Goal: Task Accomplishment & Management: Use online tool/utility

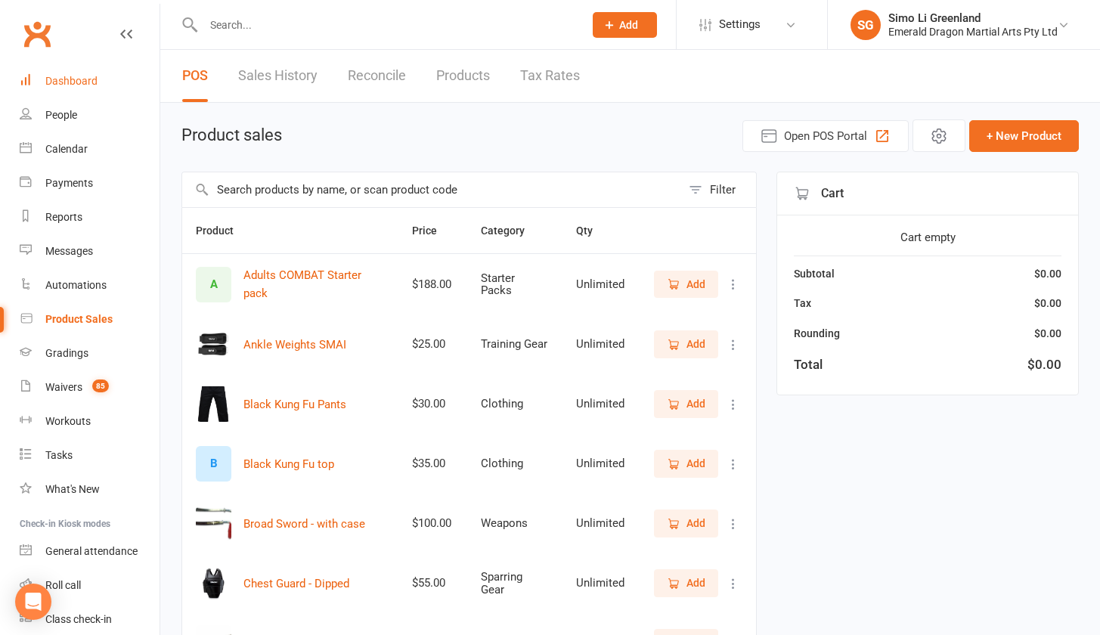
click at [62, 81] on div "Dashboard" at bounding box center [71, 81] width 52 height 12
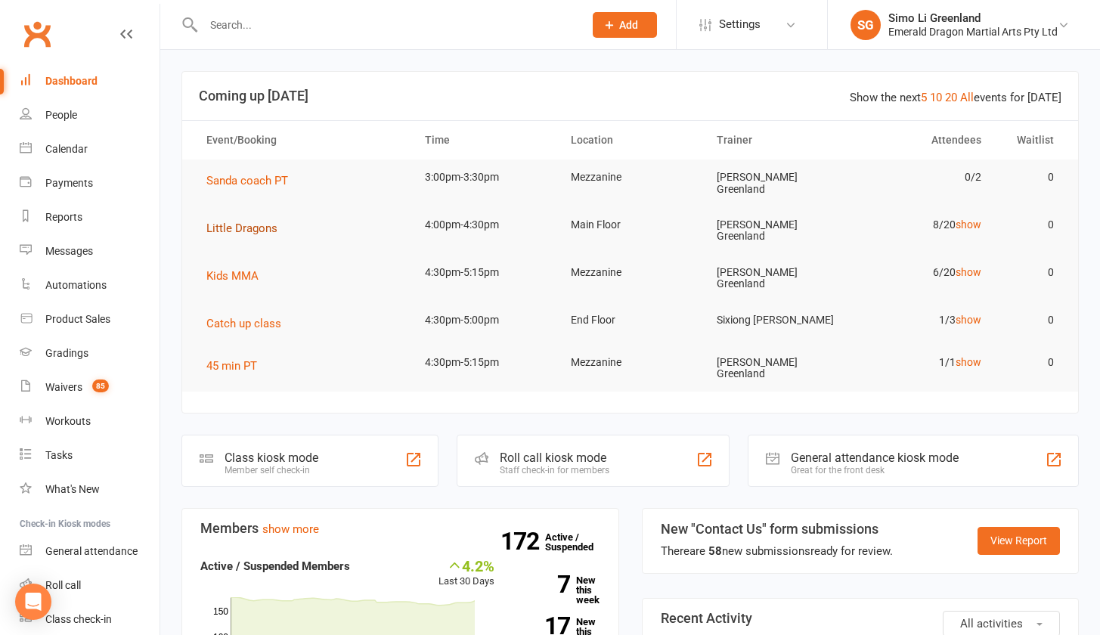
click at [256, 223] on span "Little Dragons" at bounding box center [241, 228] width 71 height 14
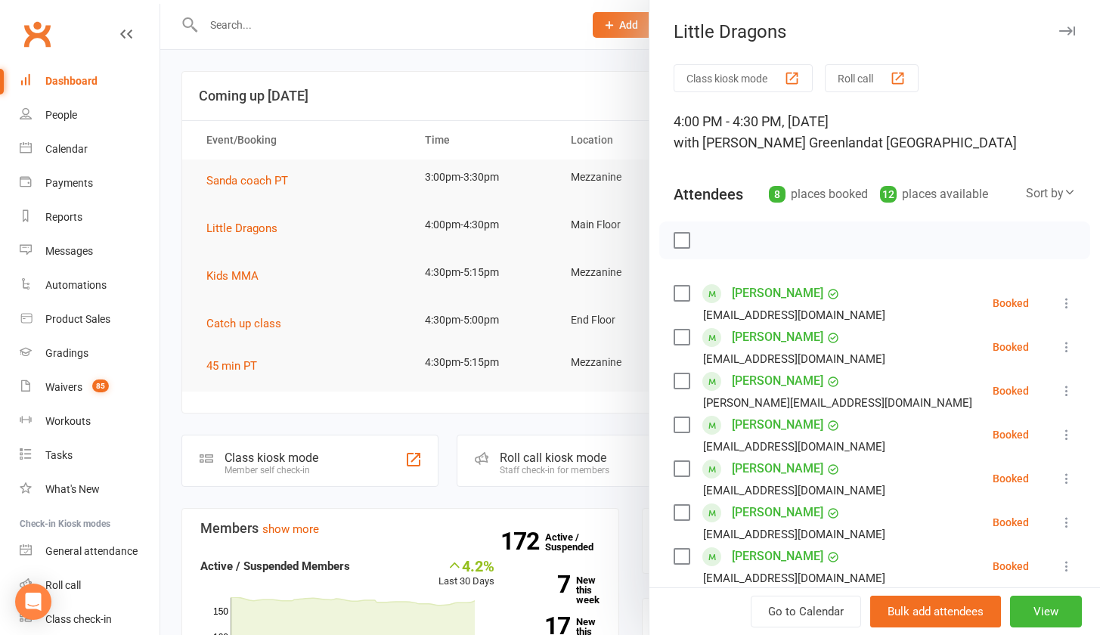
click at [729, 80] on button "Class kiosk mode" at bounding box center [743, 78] width 139 height 28
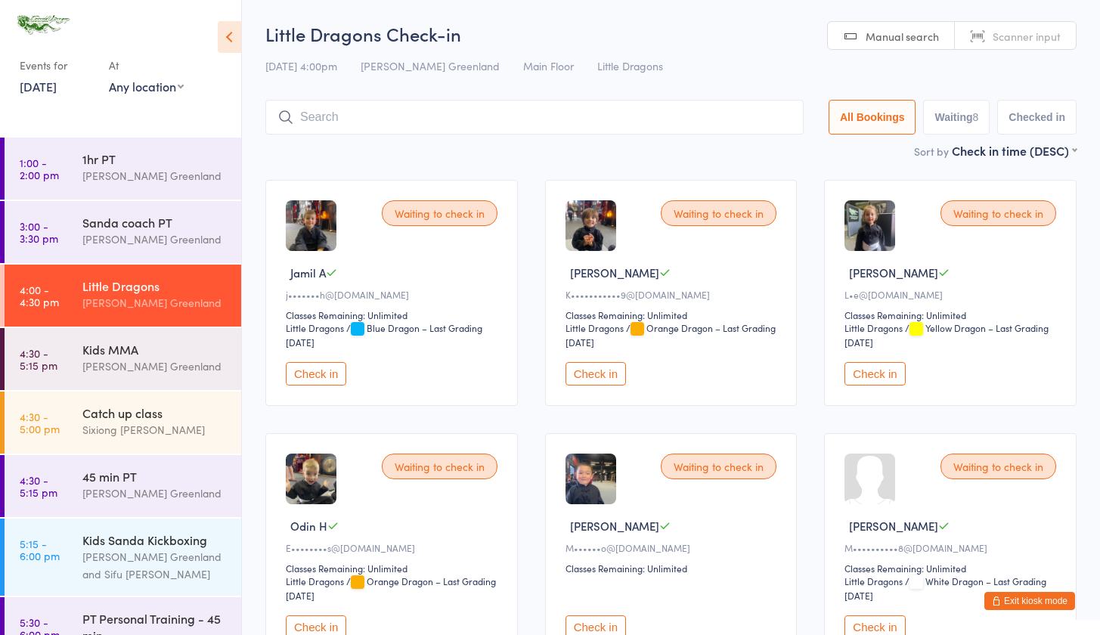
click at [335, 376] on button "Check in" at bounding box center [316, 373] width 60 height 23
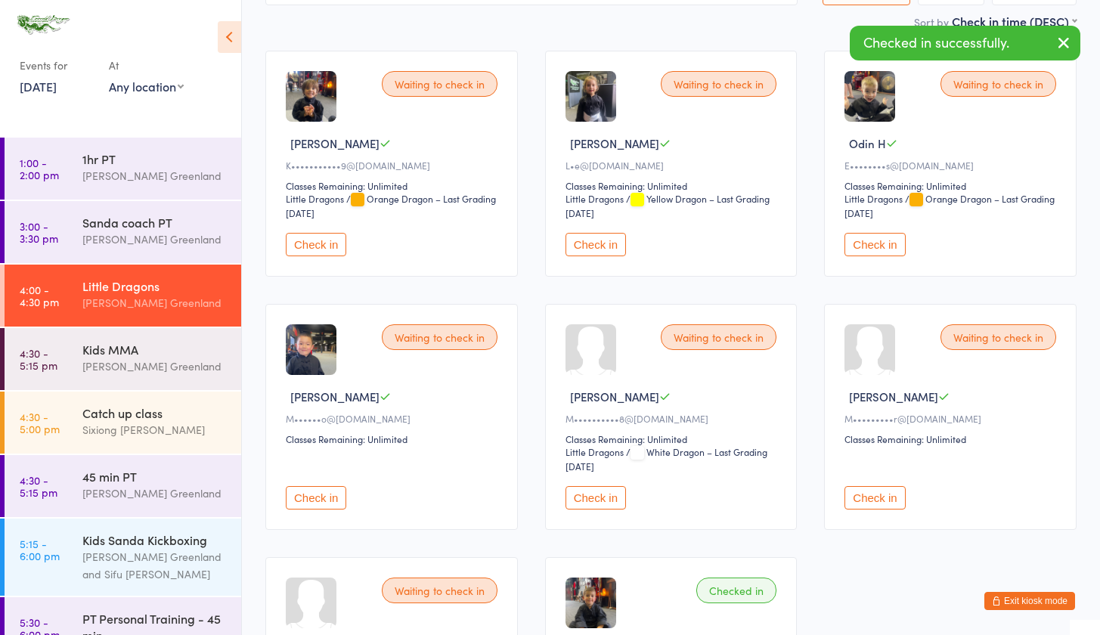
scroll to position [260, 0]
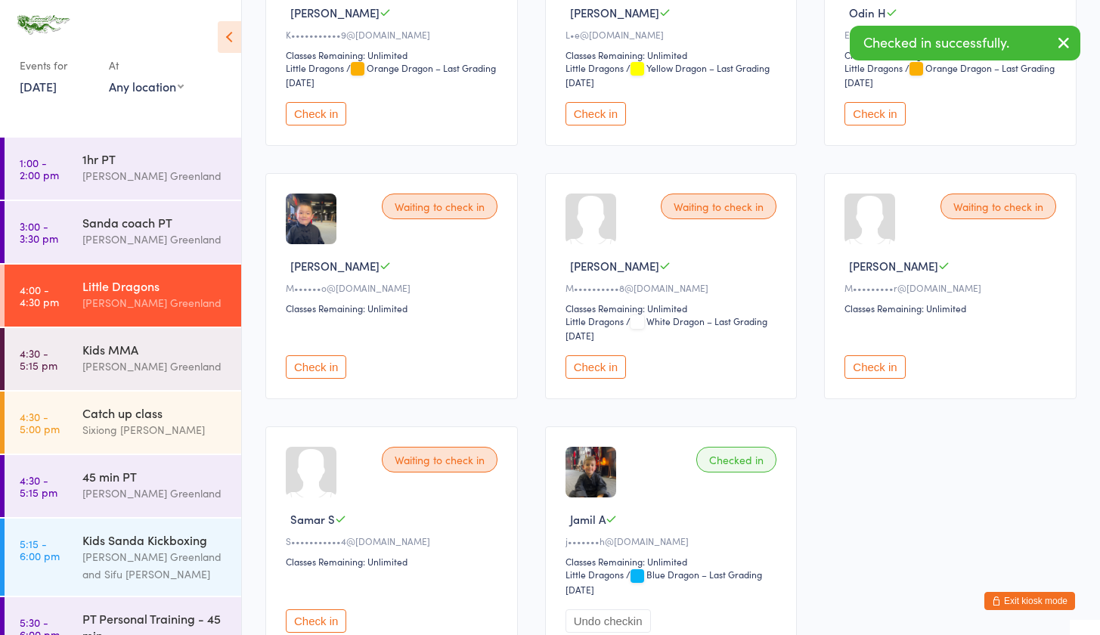
click at [884, 370] on button "Check in" at bounding box center [874, 366] width 60 height 23
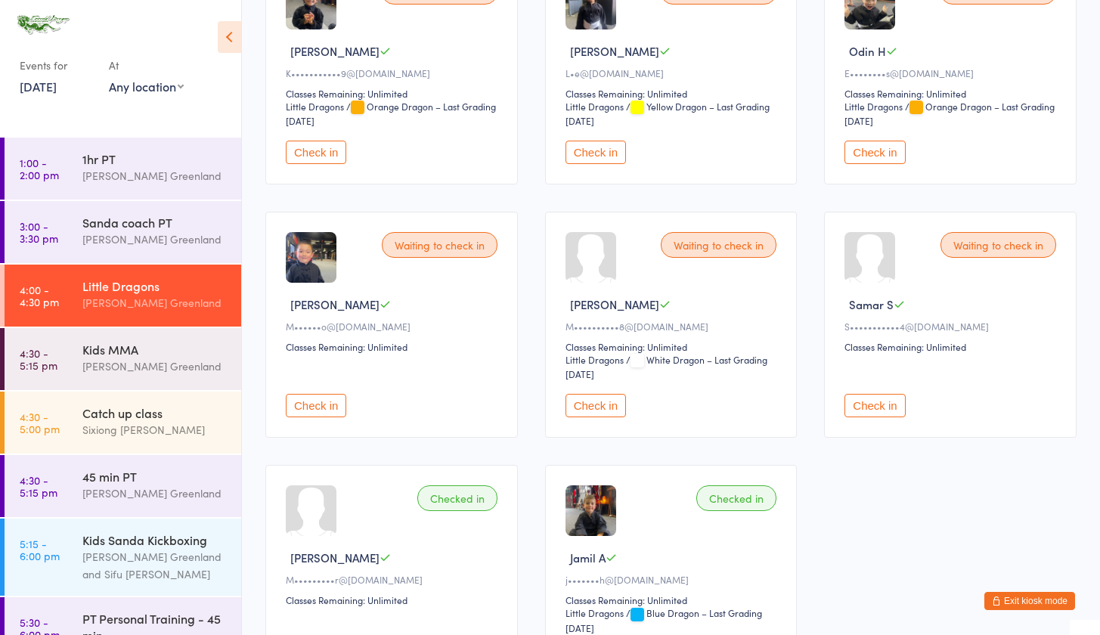
scroll to position [23, 0]
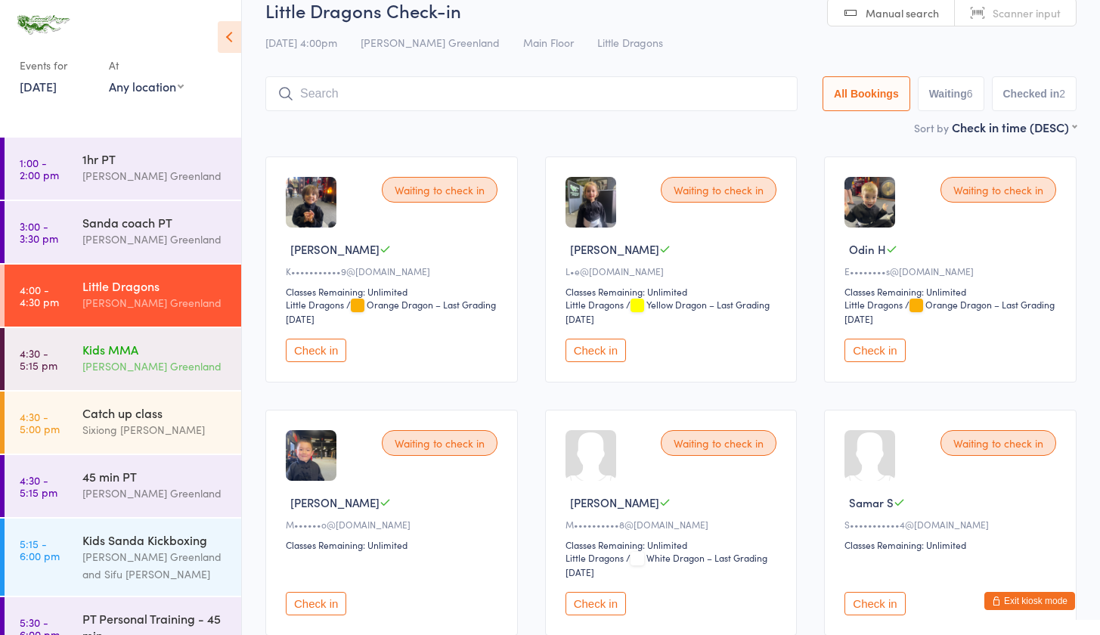
click at [143, 374] on div "[PERSON_NAME] Greenland" at bounding box center [155, 366] width 146 height 17
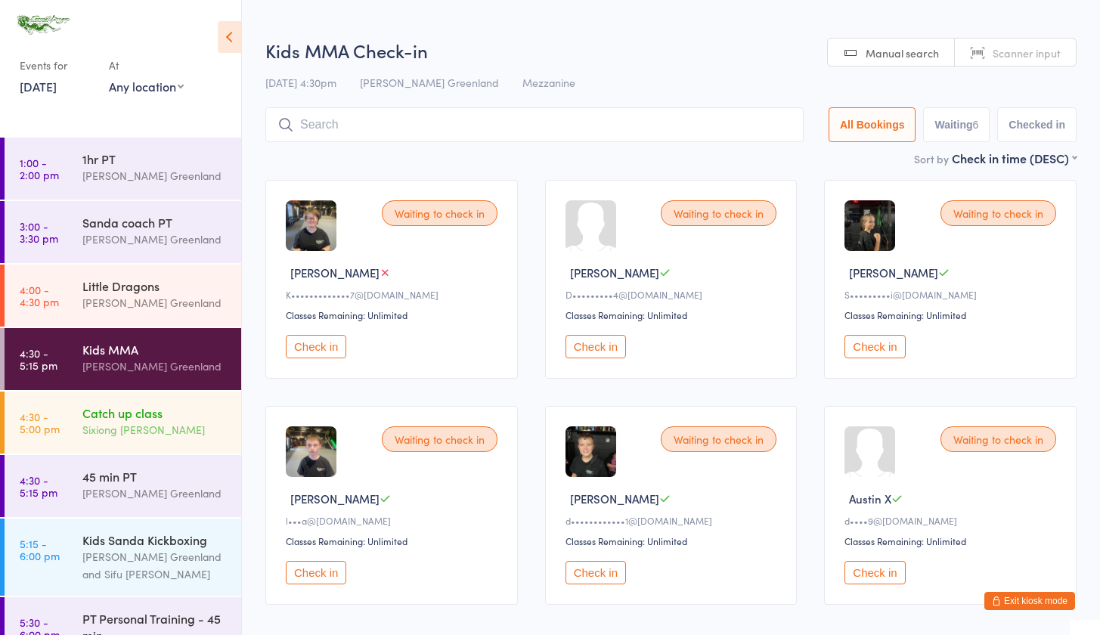
click at [151, 448] on div "Catch up class Sixiong Mathew Lambeth" at bounding box center [161, 422] width 159 height 60
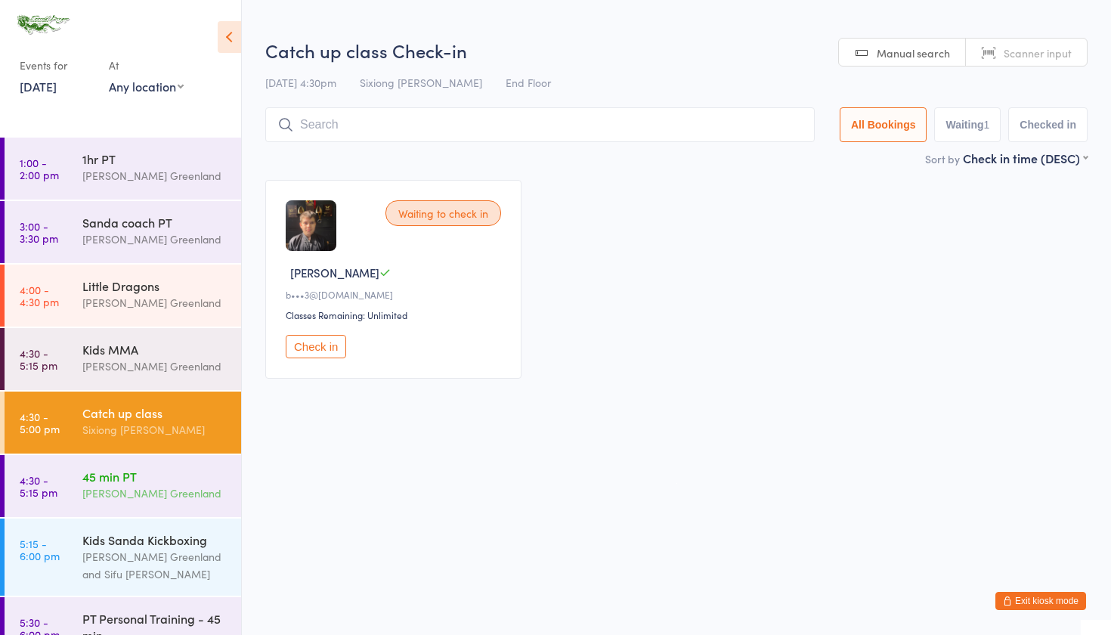
click at [144, 475] on div "45 min PT" at bounding box center [155, 476] width 146 height 17
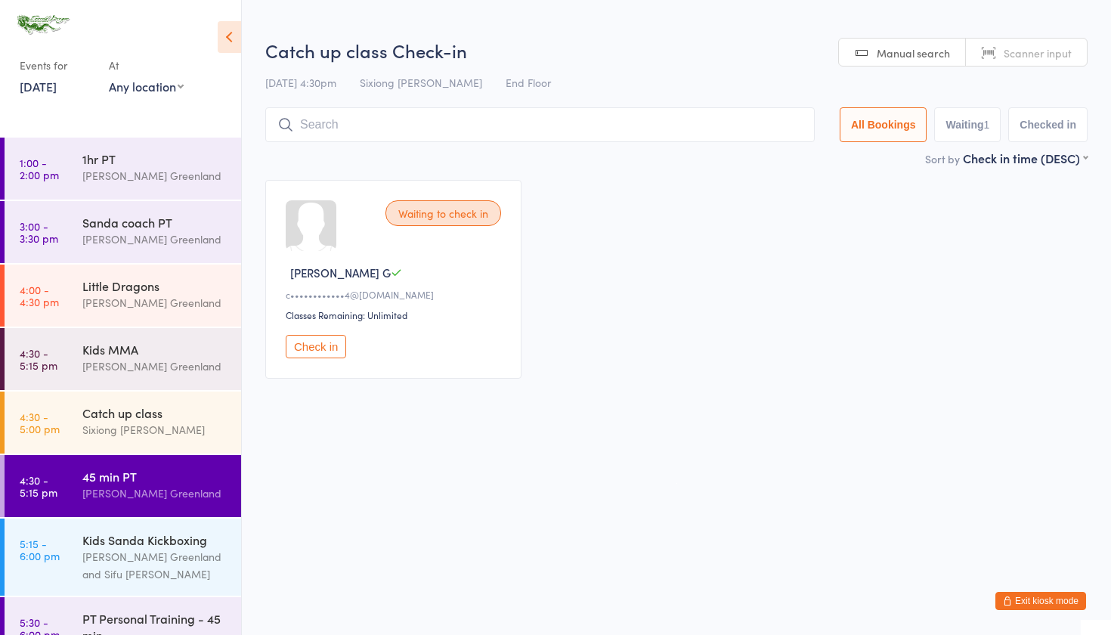
click at [153, 391] on li "4:30 - 5:15 pm Kids MMA Sifu Riley Greenland" at bounding box center [120, 360] width 241 height 64
click at [147, 343] on div "Kids MMA" at bounding box center [155, 349] width 146 height 17
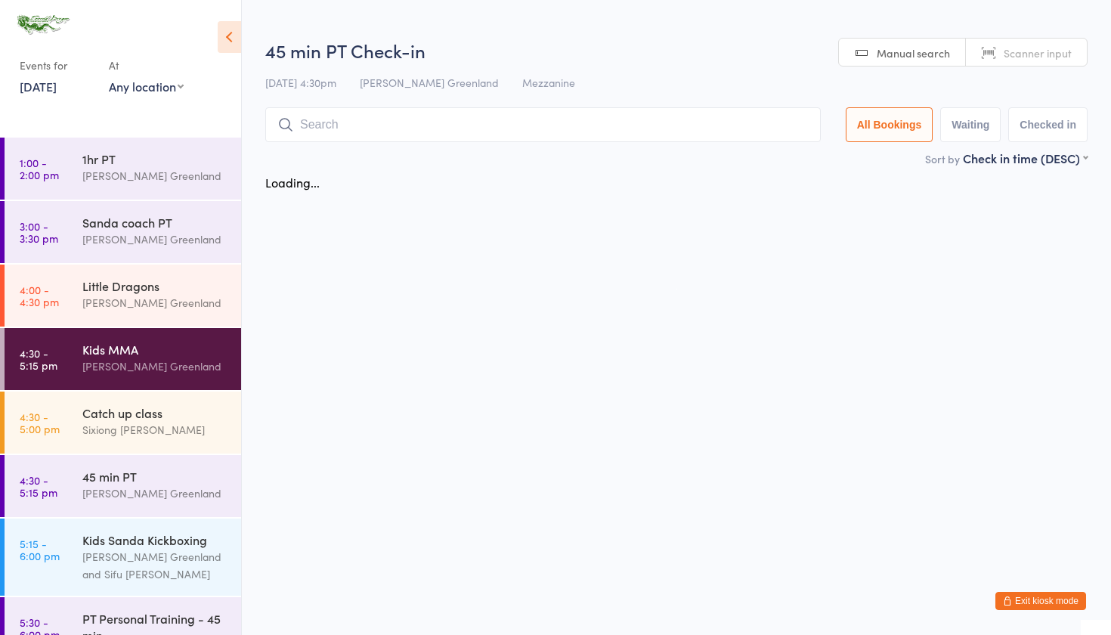
click at [163, 264] on li "3:00 - 3:30 pm Sanda coach PT Sifu Riley Greenland" at bounding box center [120, 233] width 241 height 64
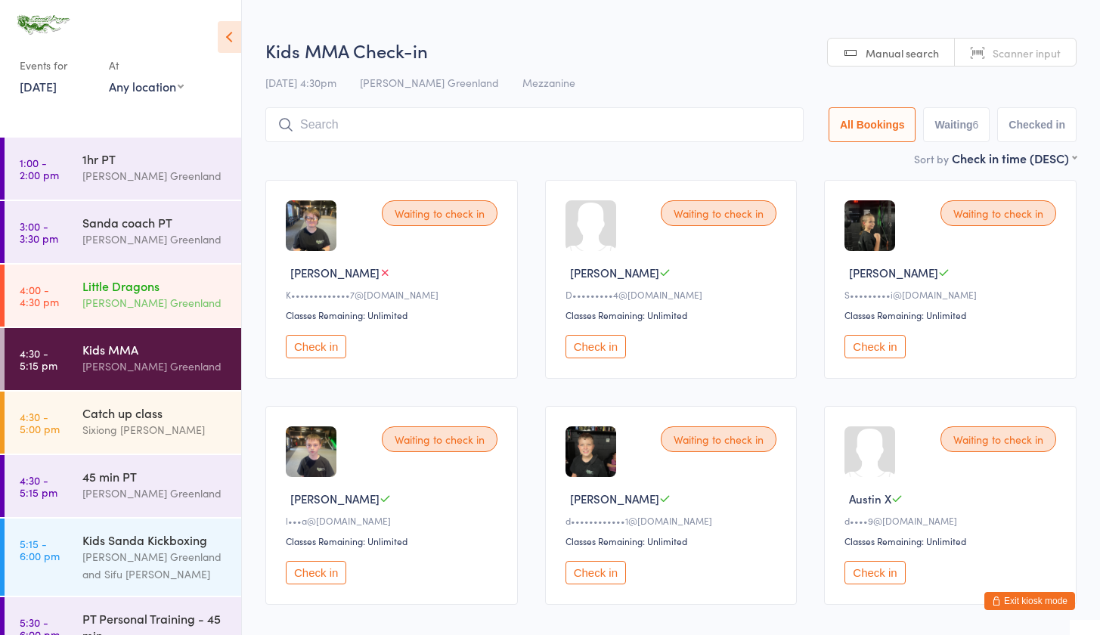
click at [148, 282] on div "Little Dragons" at bounding box center [155, 285] width 146 height 17
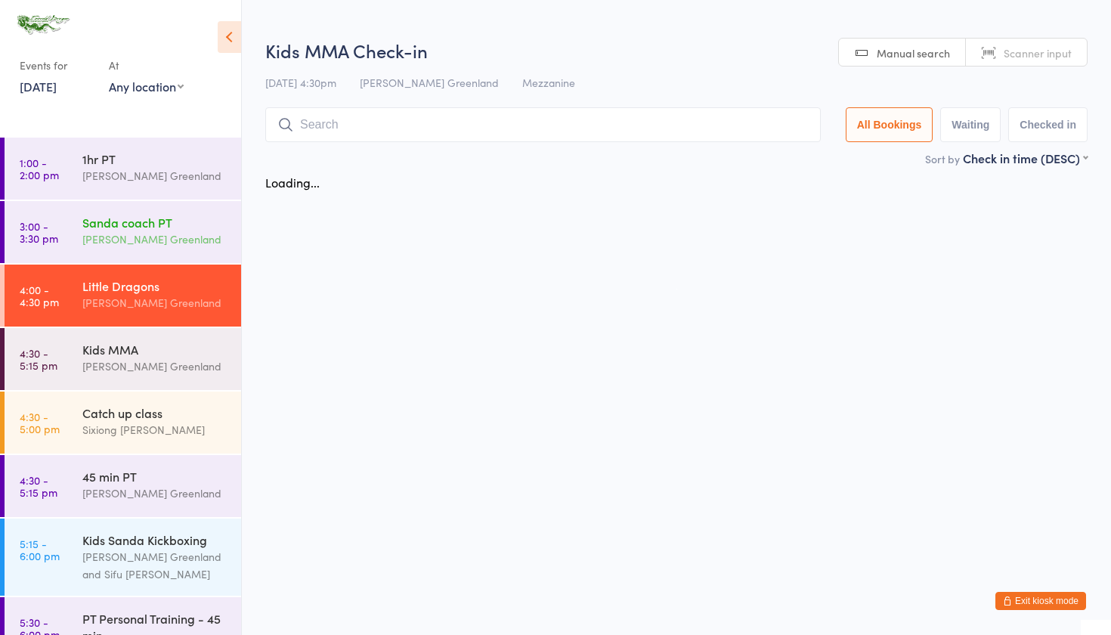
click at [169, 231] on div "[PERSON_NAME] Greenland" at bounding box center [155, 239] width 146 height 17
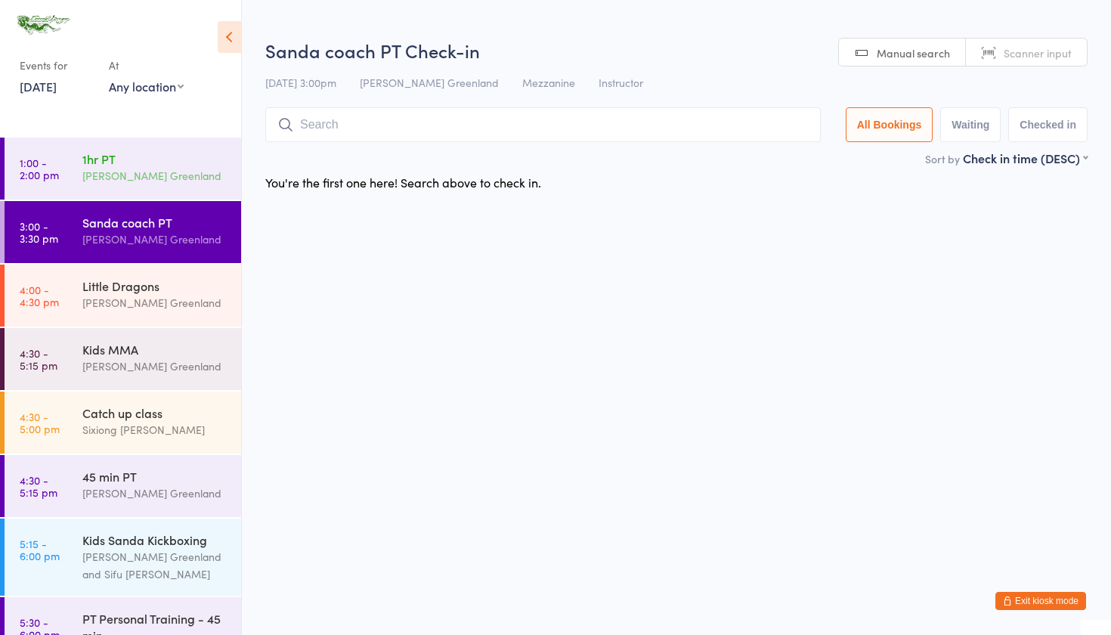
click at [79, 176] on link "1:00 - 2:00 pm 1hr PT Sifu Riley Greenland" at bounding box center [123, 169] width 237 height 62
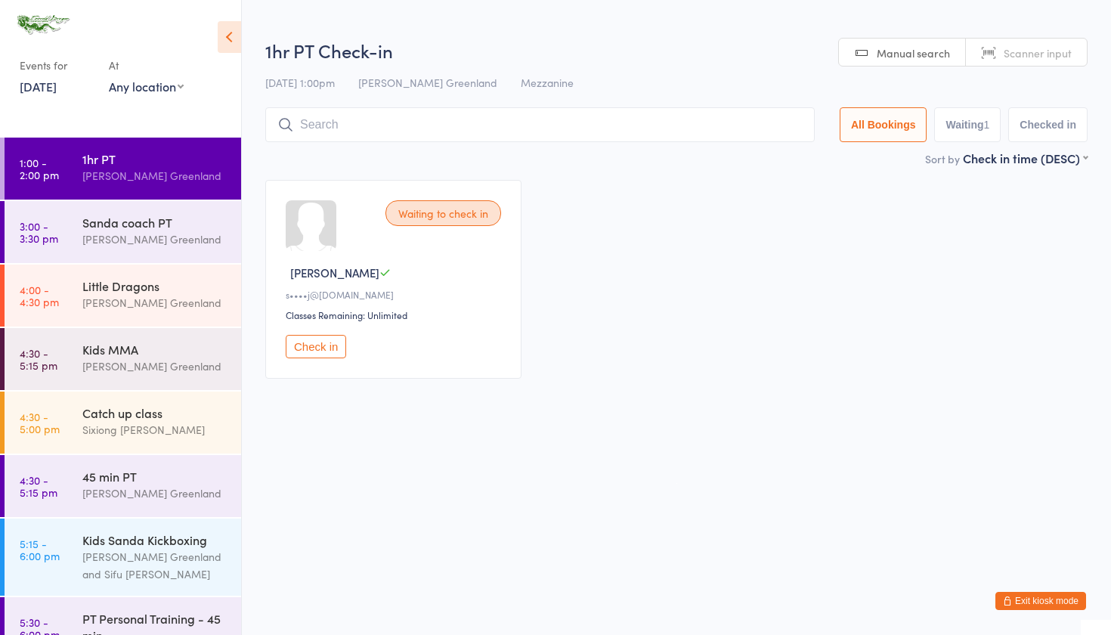
click at [318, 345] on button "Check in" at bounding box center [316, 346] width 60 height 23
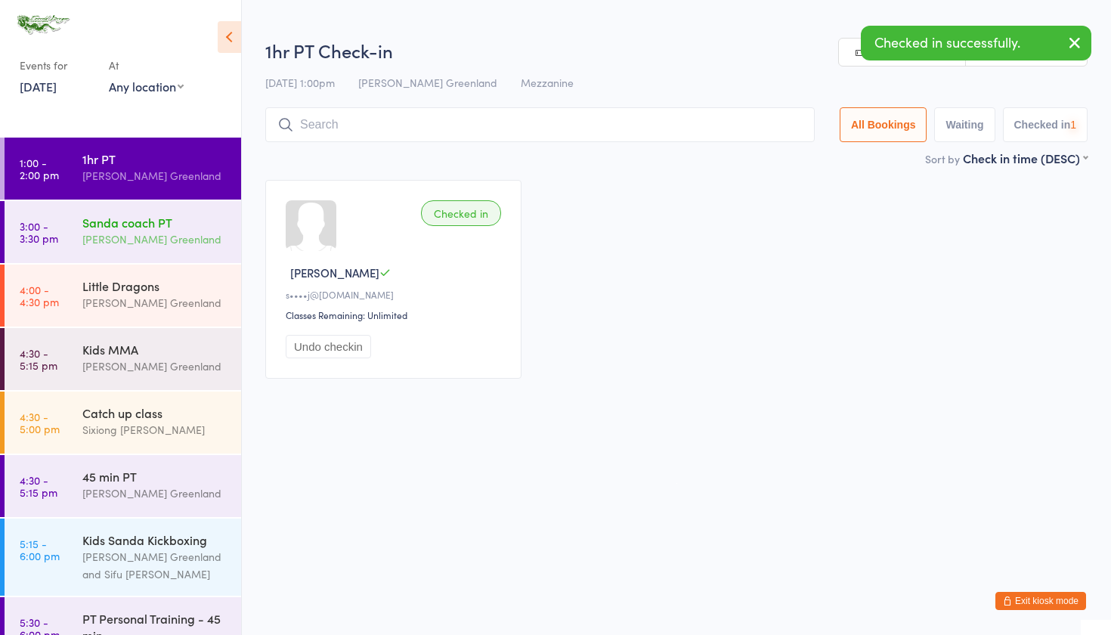
click at [94, 233] on div "[PERSON_NAME] Greenland" at bounding box center [155, 239] width 146 height 17
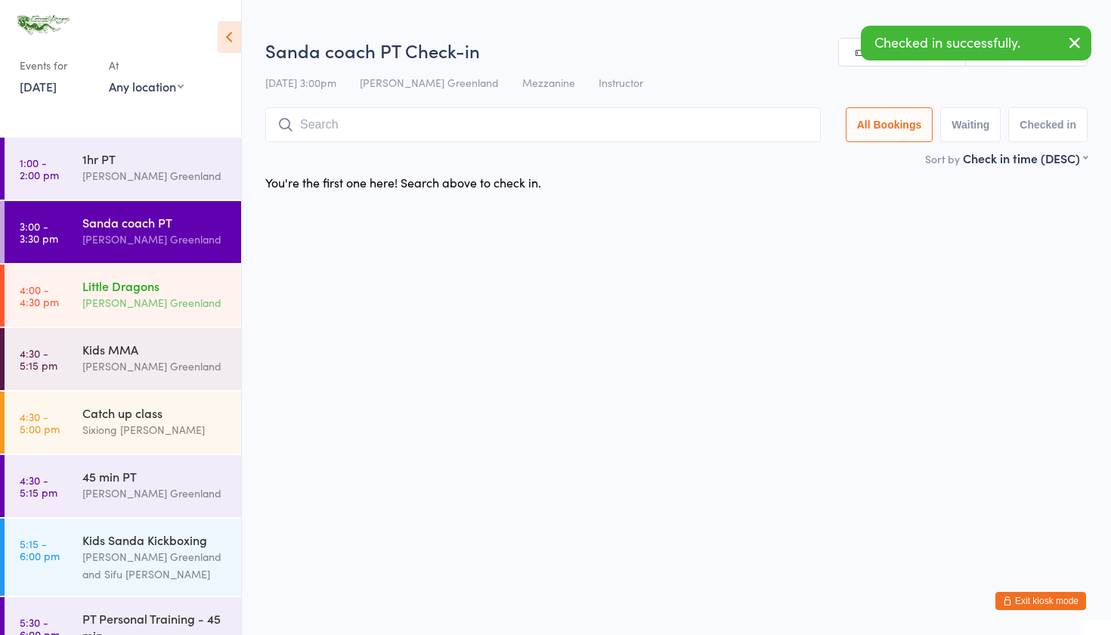
click at [117, 302] on div "[PERSON_NAME] Greenland" at bounding box center [155, 302] width 146 height 17
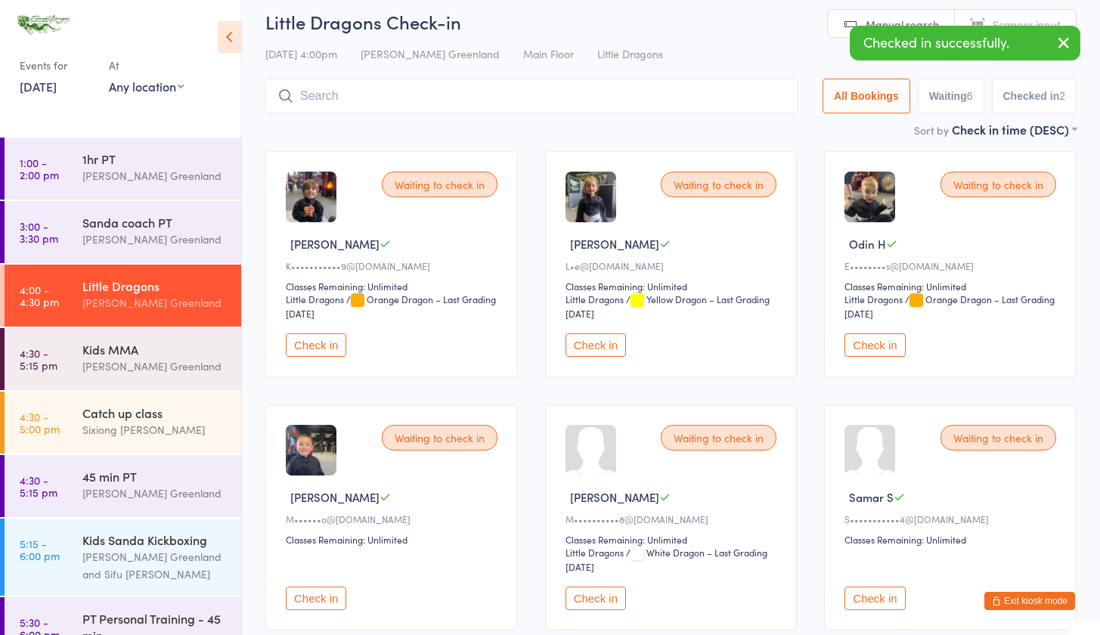
scroll to position [151, 0]
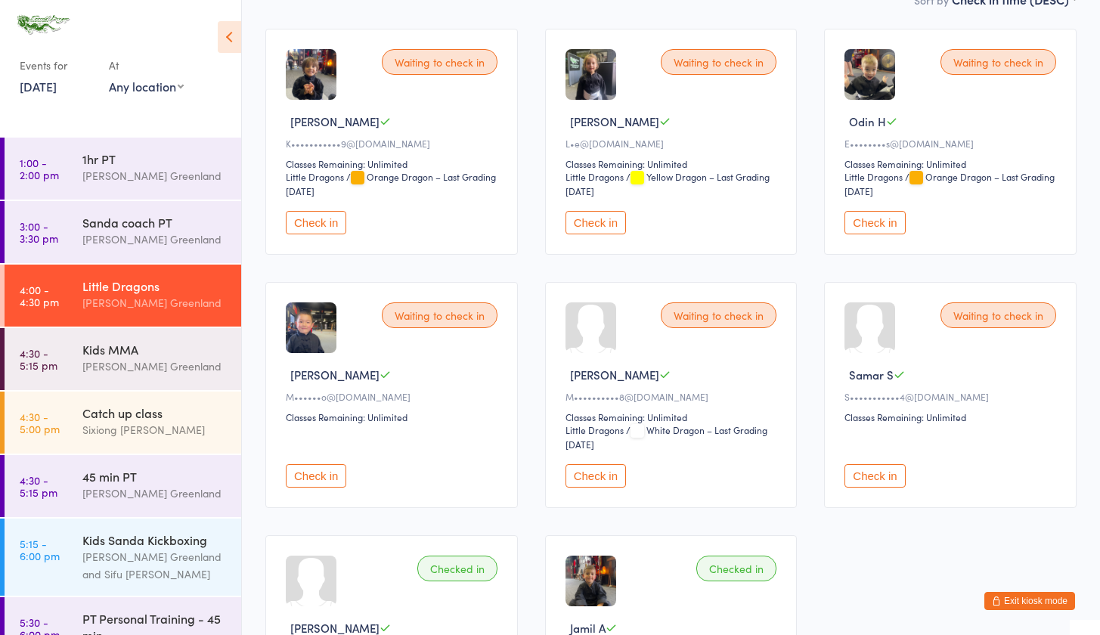
click at [1029, 593] on button "Exit kiosk mode" at bounding box center [1029, 601] width 91 height 18
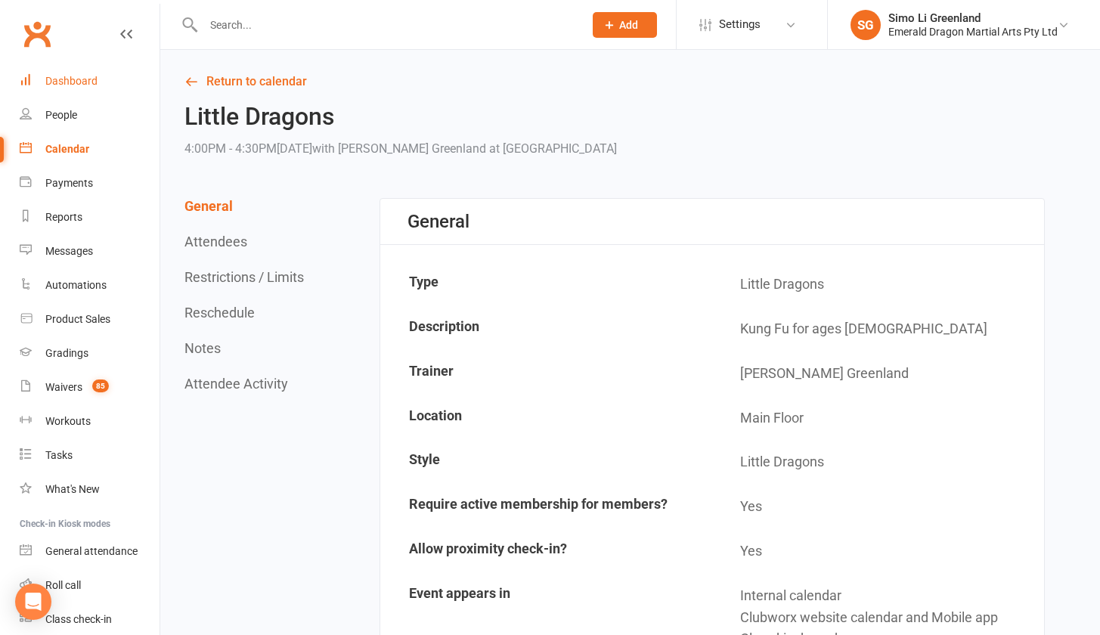
click at [85, 71] on link "Dashboard" at bounding box center [90, 81] width 140 height 34
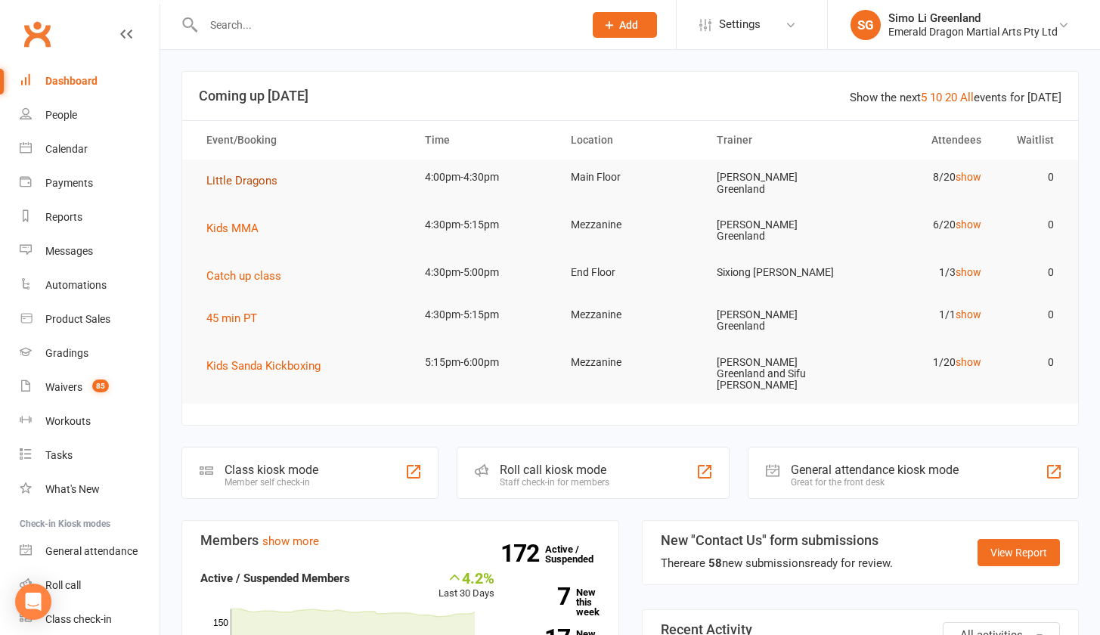
click at [267, 178] on span "Little Dragons" at bounding box center [241, 181] width 71 height 14
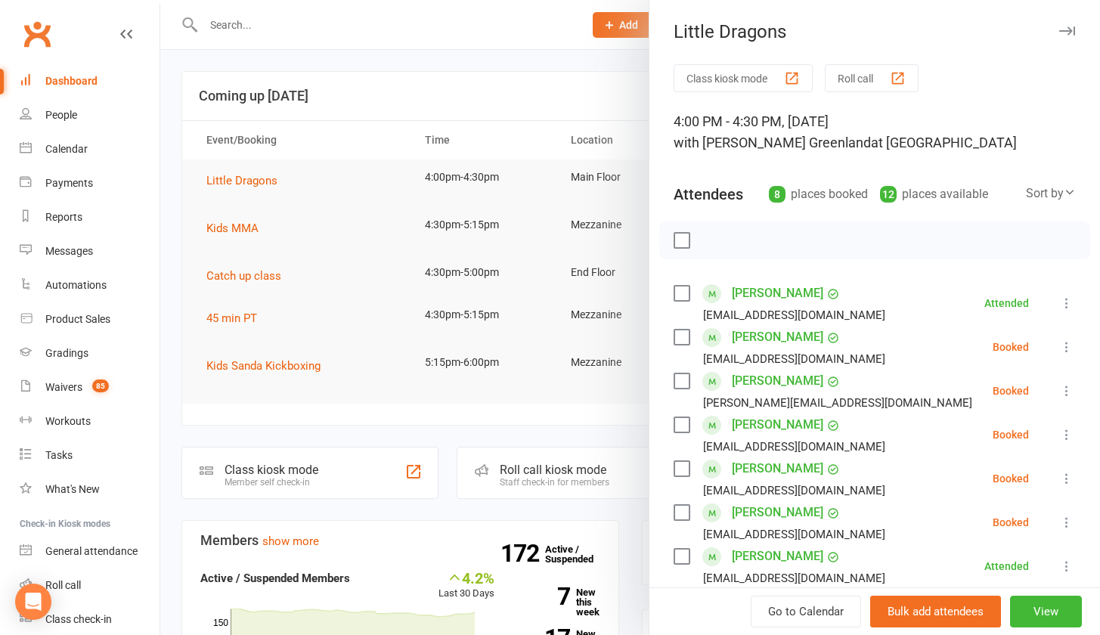
click at [710, 79] on button "Class kiosk mode" at bounding box center [743, 78] width 139 height 28
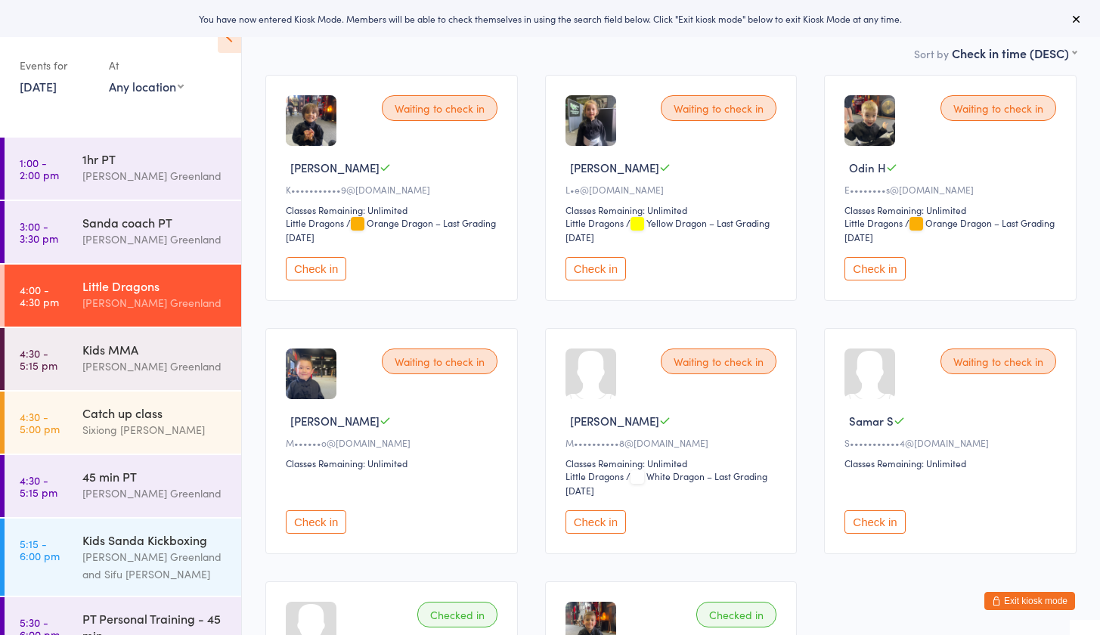
scroll to position [361, 0]
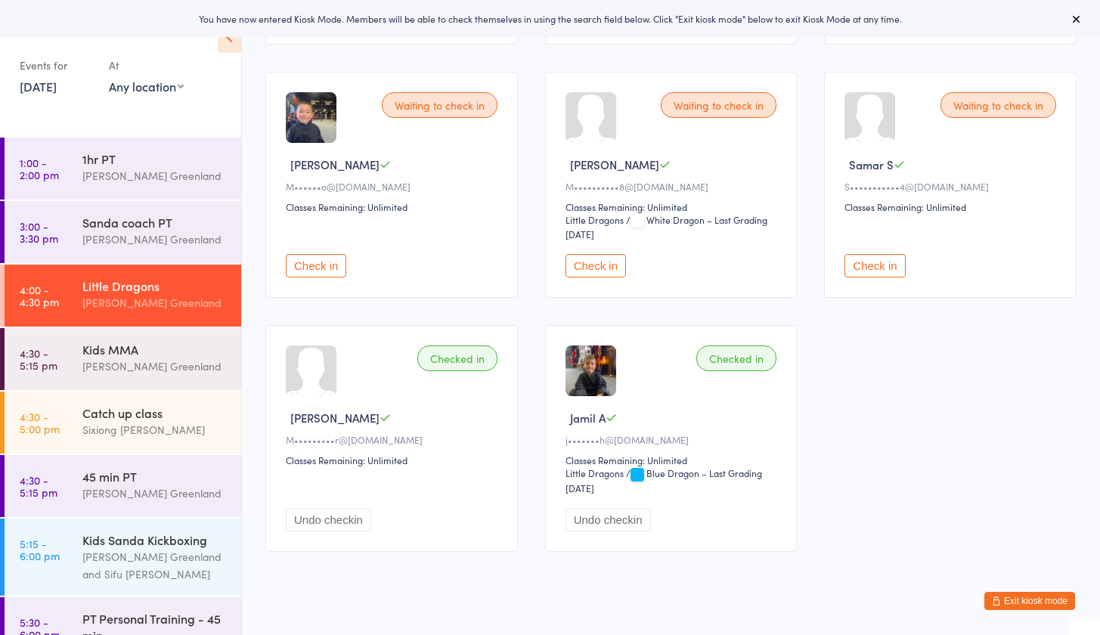
click at [597, 268] on button "Check in" at bounding box center [595, 265] width 60 height 23
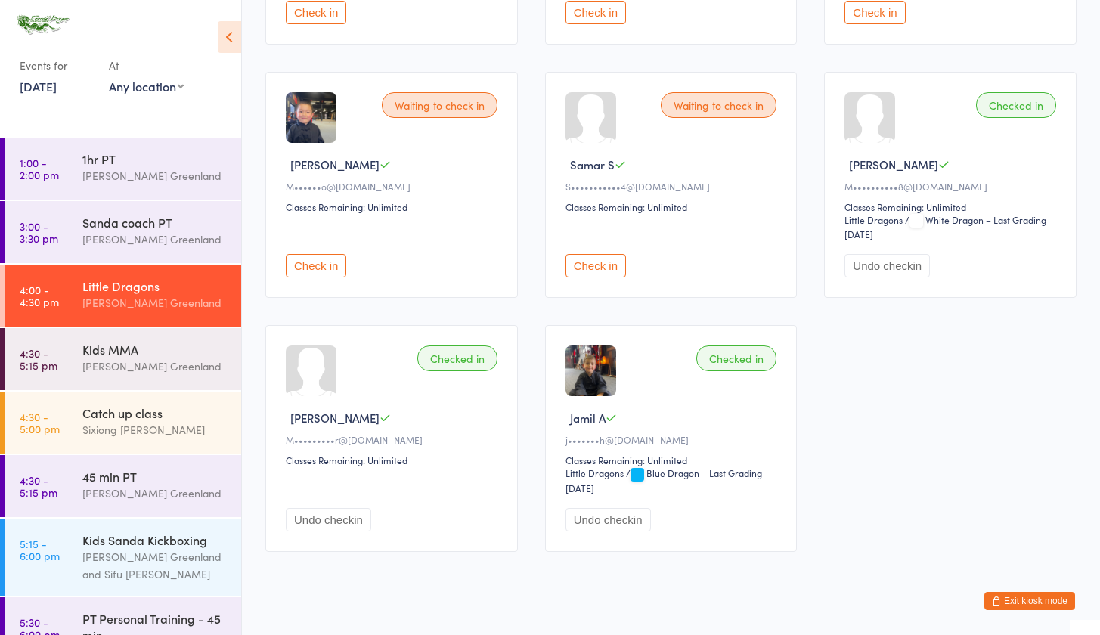
click at [928, 513] on div "Waiting to check in Jake B K•••••••••••9@gmail.com Classes Remaining: Unlimited…" at bounding box center [671, 185] width 838 height 760
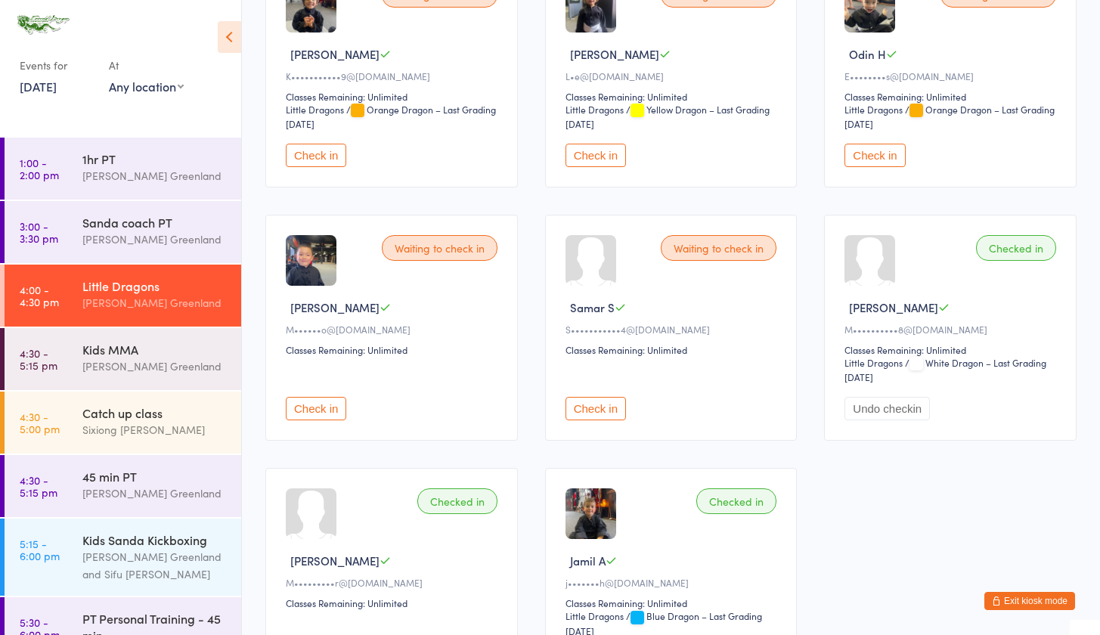
scroll to position [370, 0]
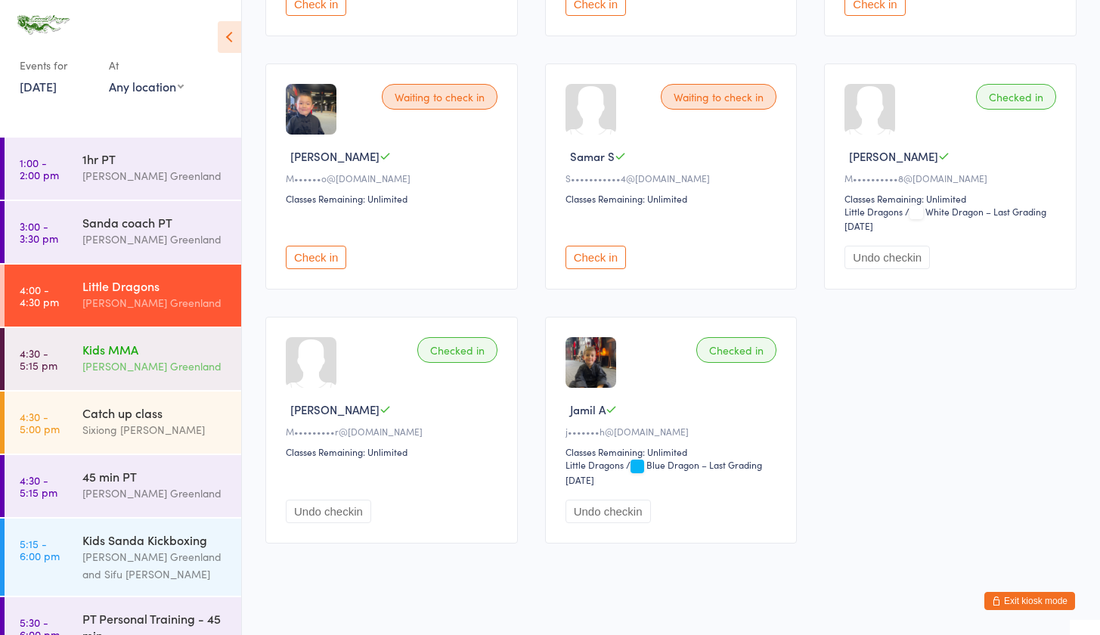
click at [104, 362] on div "[PERSON_NAME] Greenland" at bounding box center [155, 366] width 146 height 17
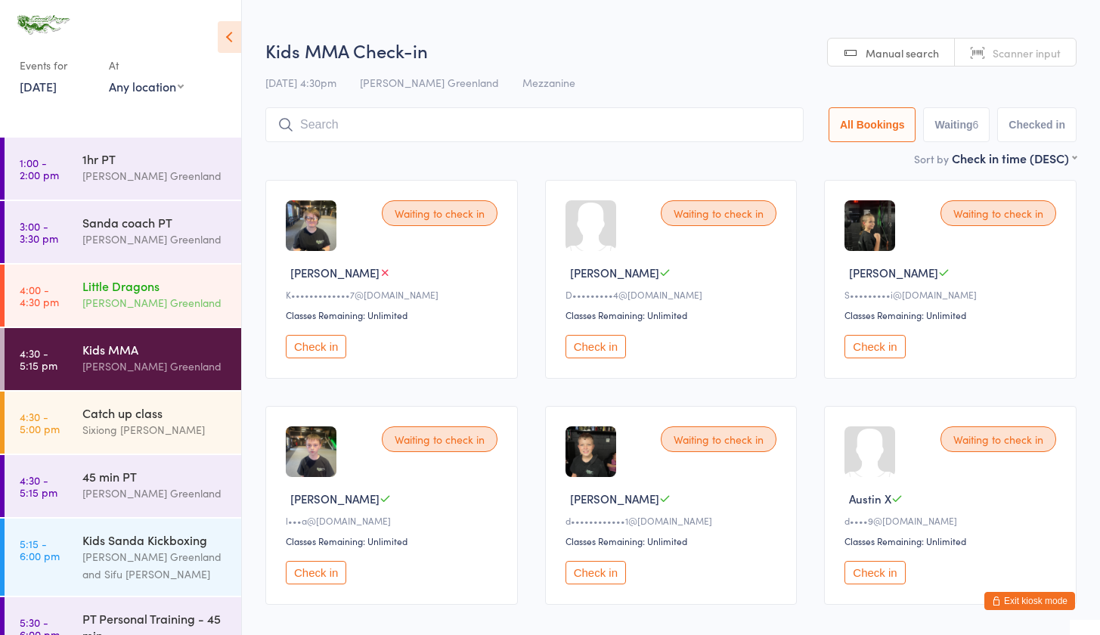
click at [129, 301] on div "[PERSON_NAME] Greenland" at bounding box center [155, 302] width 146 height 17
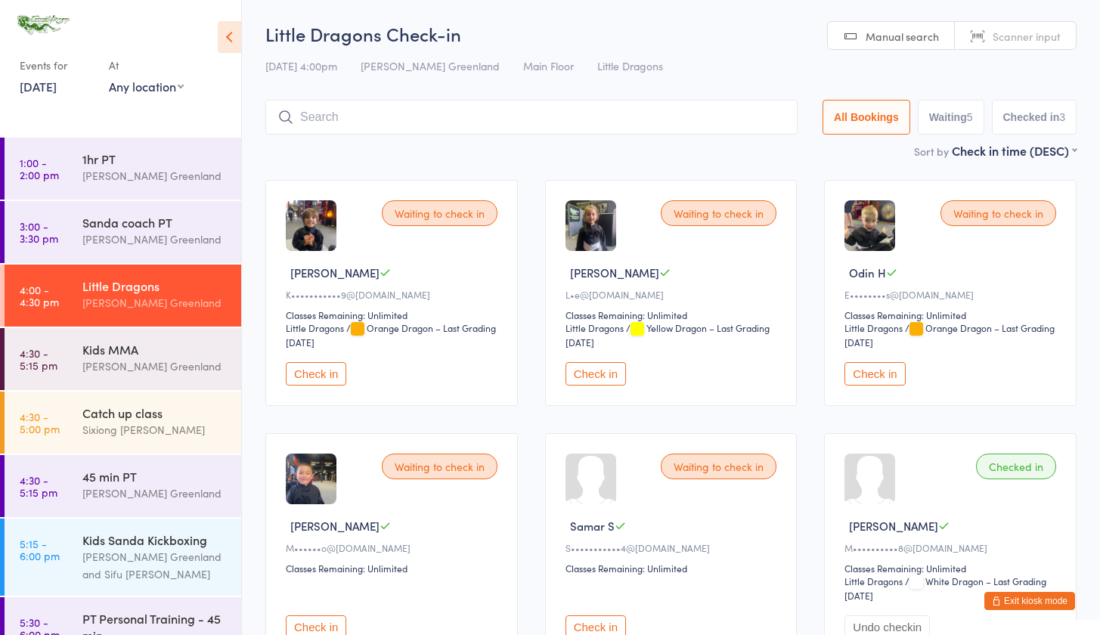
click at [607, 378] on button "Check in" at bounding box center [595, 373] width 60 height 23
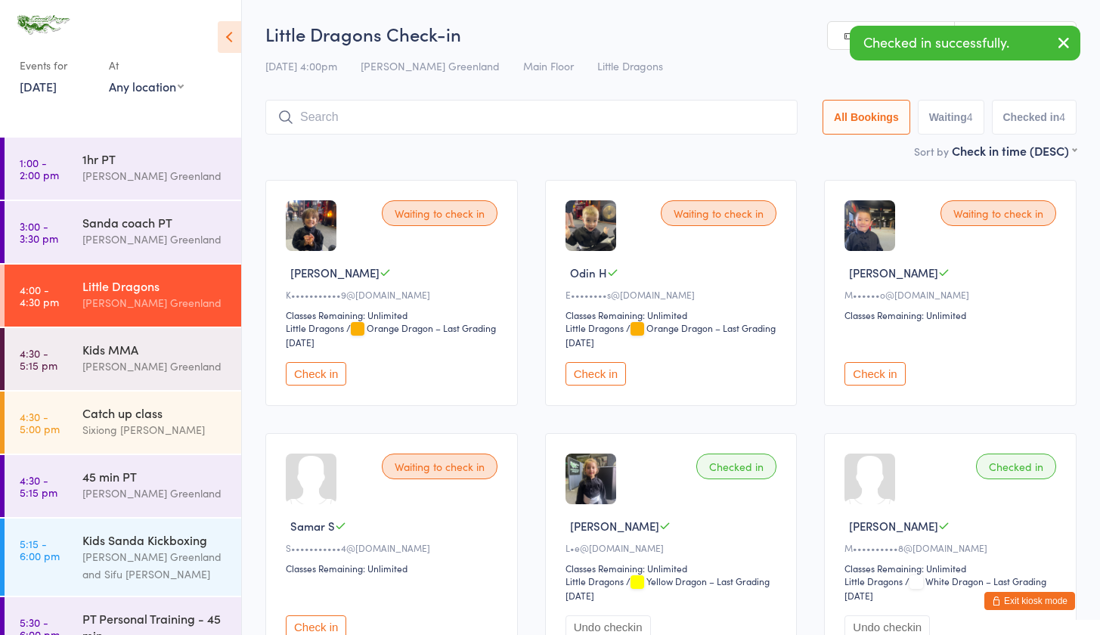
scroll to position [113, 0]
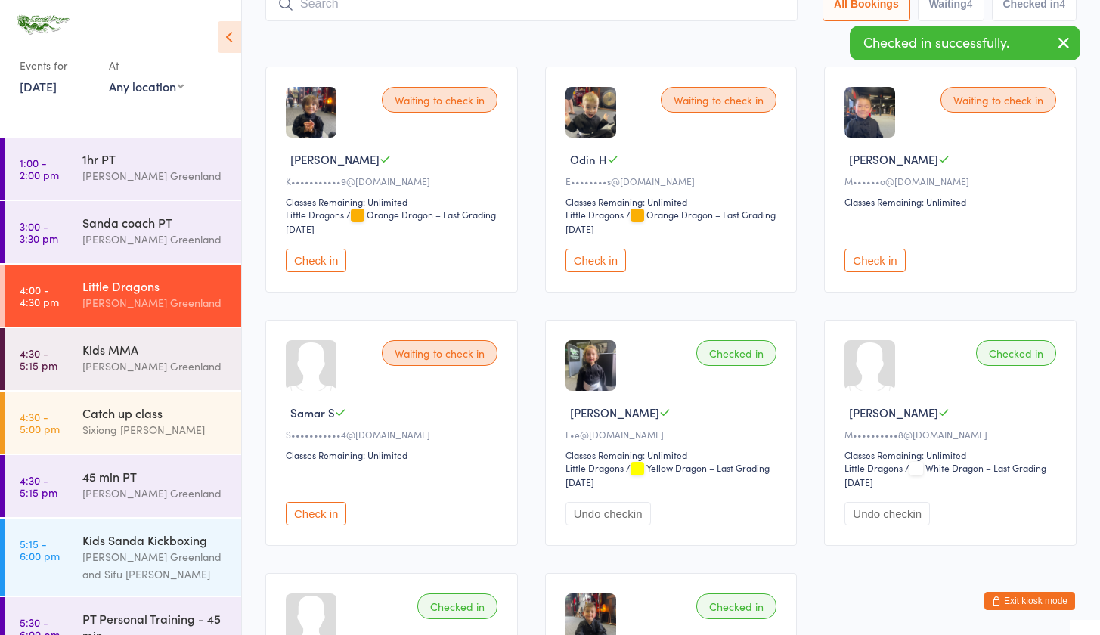
click at [311, 520] on button "Check in" at bounding box center [316, 513] width 60 height 23
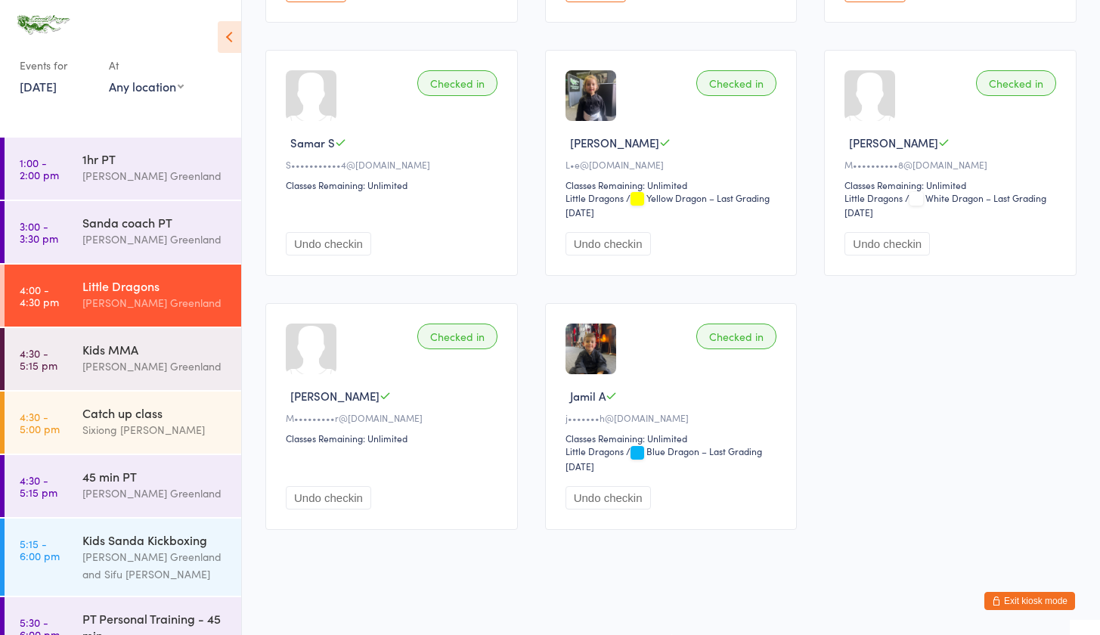
scroll to position [0, 0]
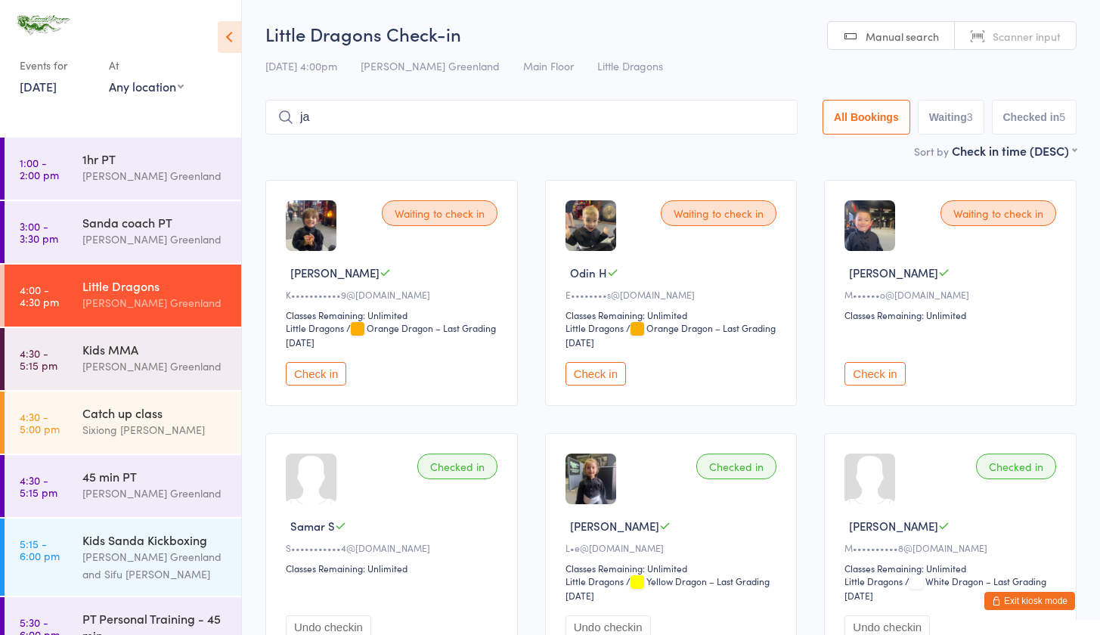
type input "j"
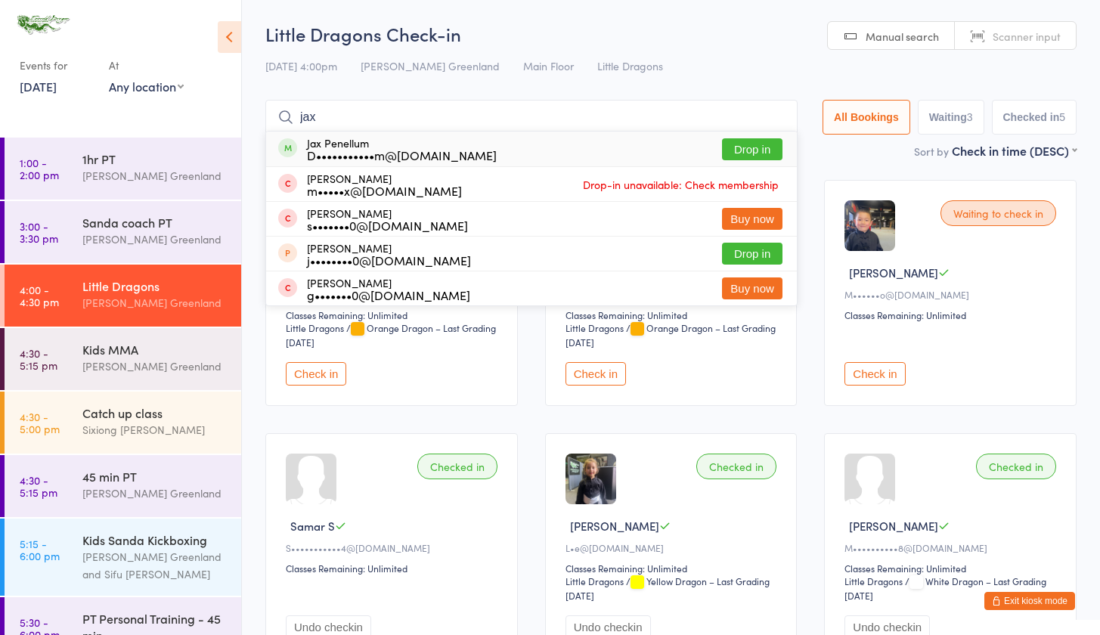
type input "Jan"
drag, startPoint x: 426, startPoint y: 94, endPoint x: 766, endPoint y: 151, distance: 344.1
click at [766, 151] on button "Drop in" at bounding box center [752, 149] width 60 height 22
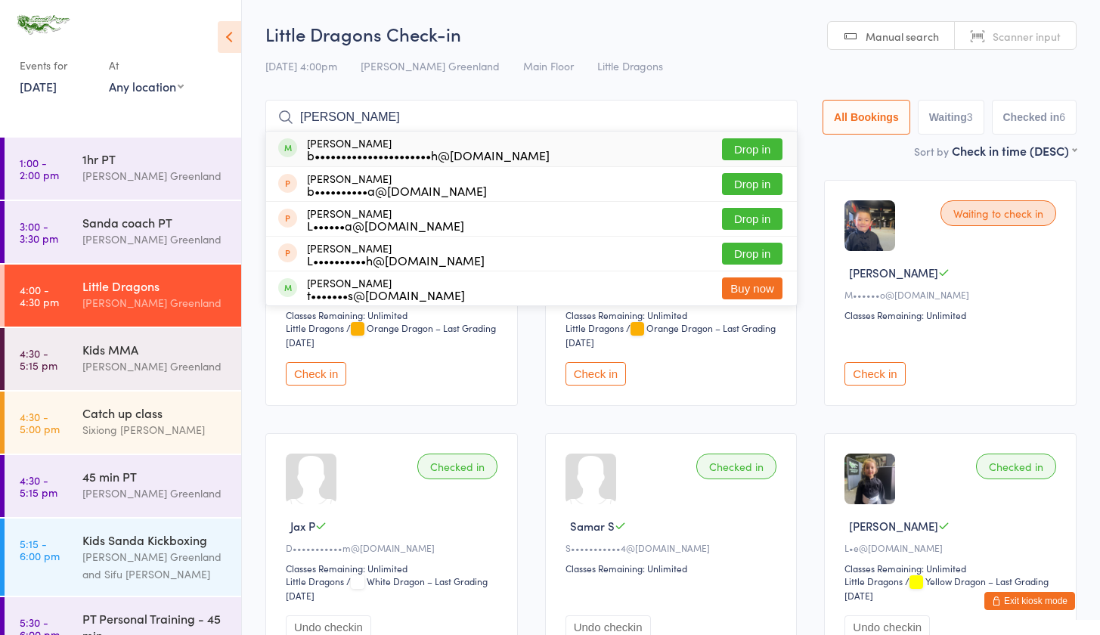
type input "[PERSON_NAME]"
click at [733, 140] on button "Drop in" at bounding box center [752, 149] width 60 height 22
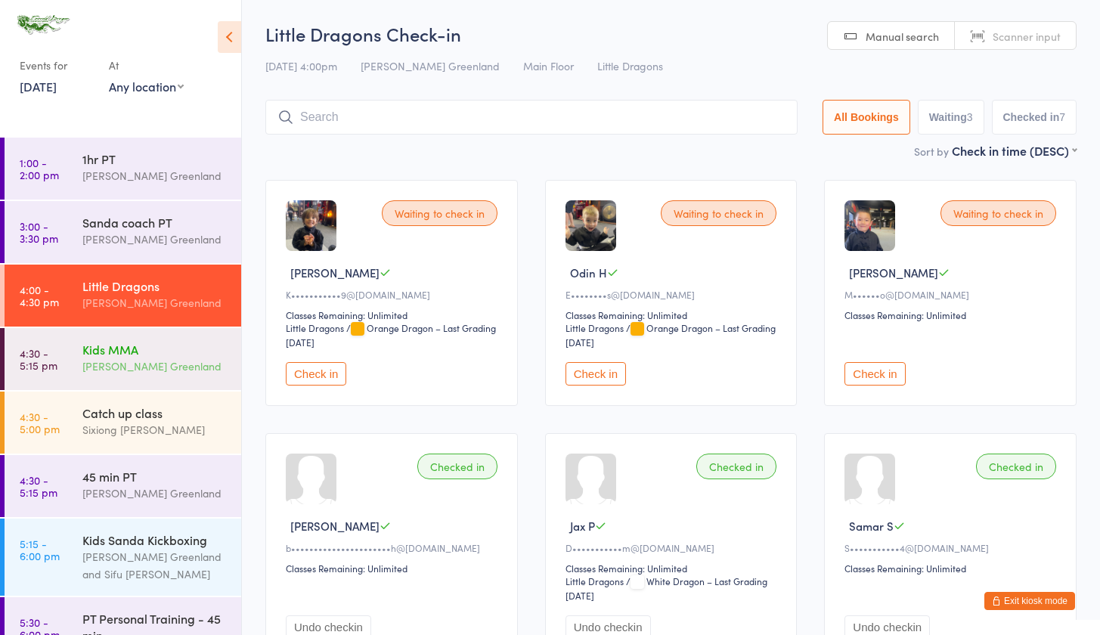
click at [102, 361] on div "[PERSON_NAME] Greenland" at bounding box center [155, 366] width 146 height 17
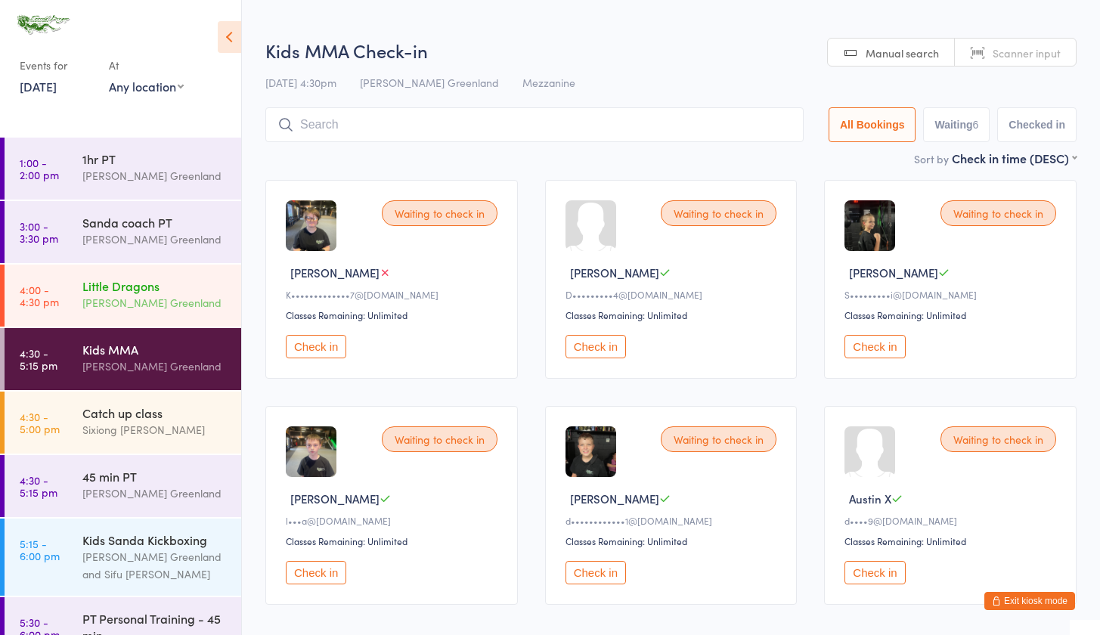
click at [119, 321] on div "Little Dragons Sifu Riley Greenland" at bounding box center [161, 295] width 159 height 60
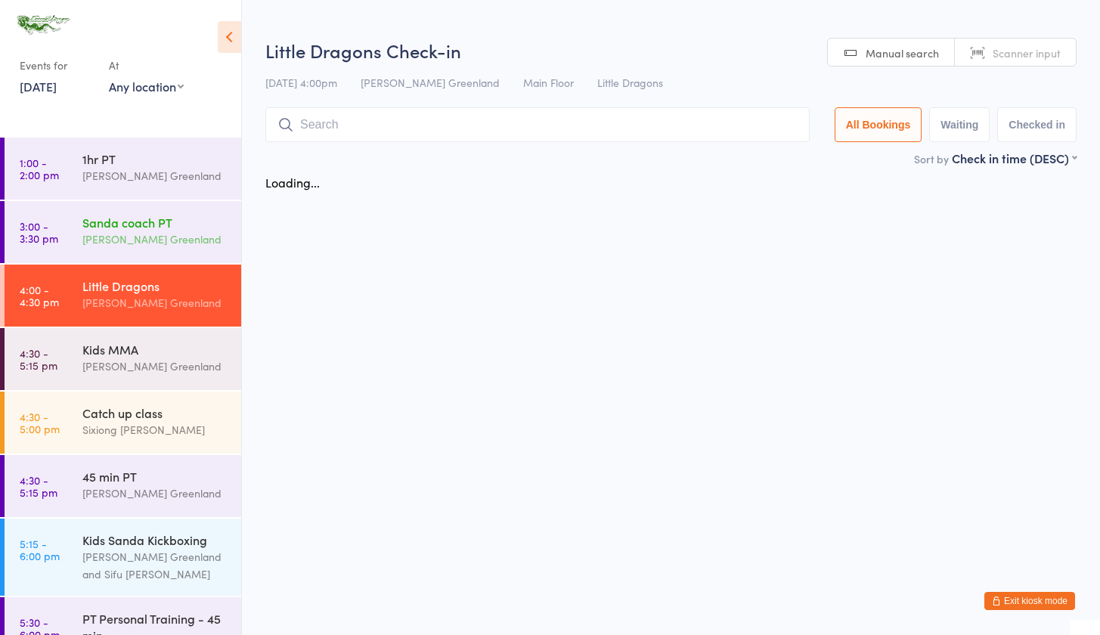
click at [142, 234] on div "[PERSON_NAME] Greenland" at bounding box center [155, 239] width 146 height 17
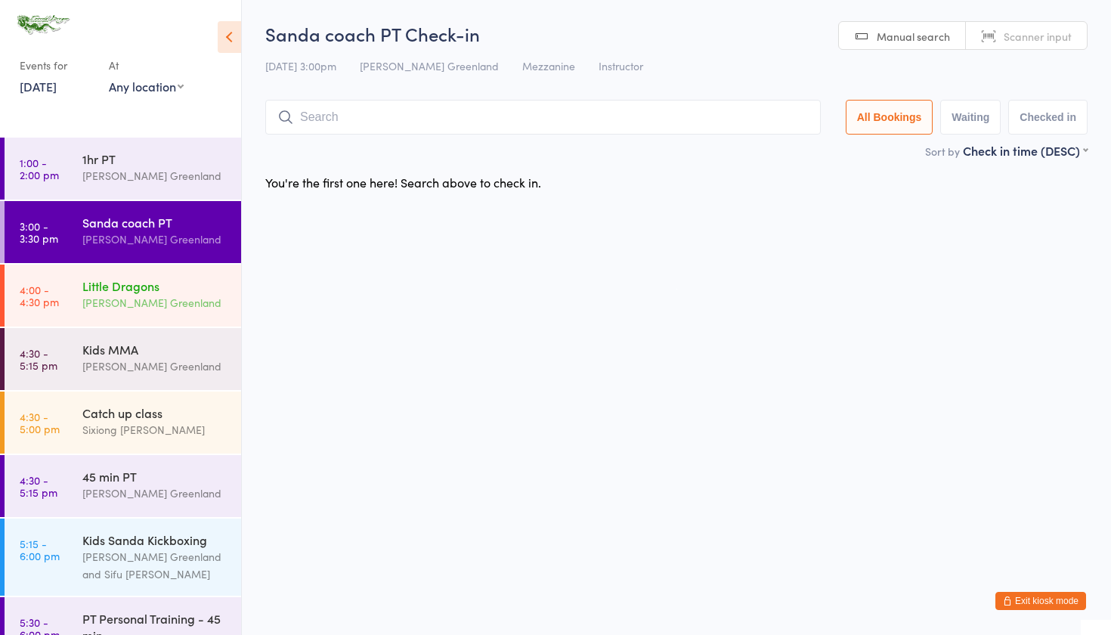
click at [26, 307] on time "4:00 - 4:30 pm" at bounding box center [39, 295] width 39 height 24
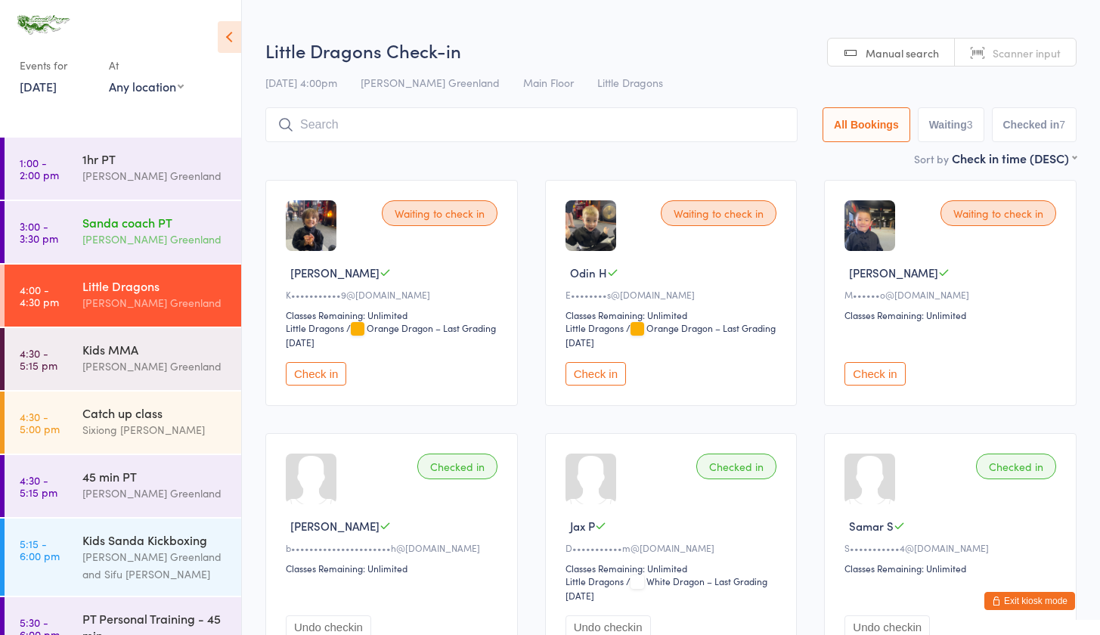
click at [126, 249] on div "Sanda coach PT Sifu Riley Greenland" at bounding box center [161, 231] width 159 height 60
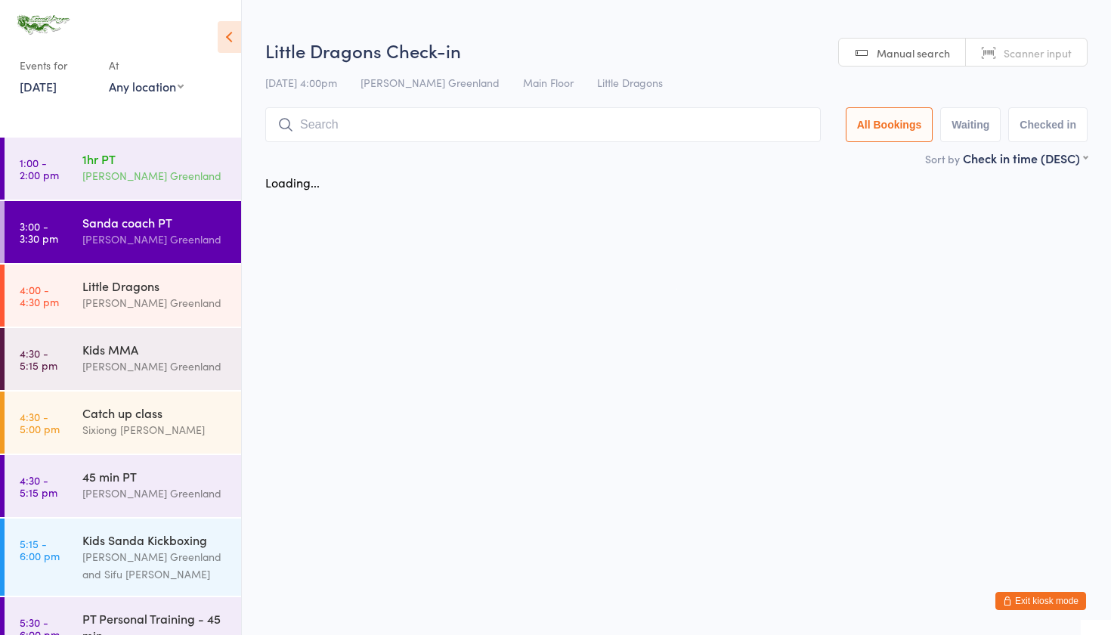
click at [122, 181] on div "[PERSON_NAME] Greenland" at bounding box center [155, 175] width 146 height 17
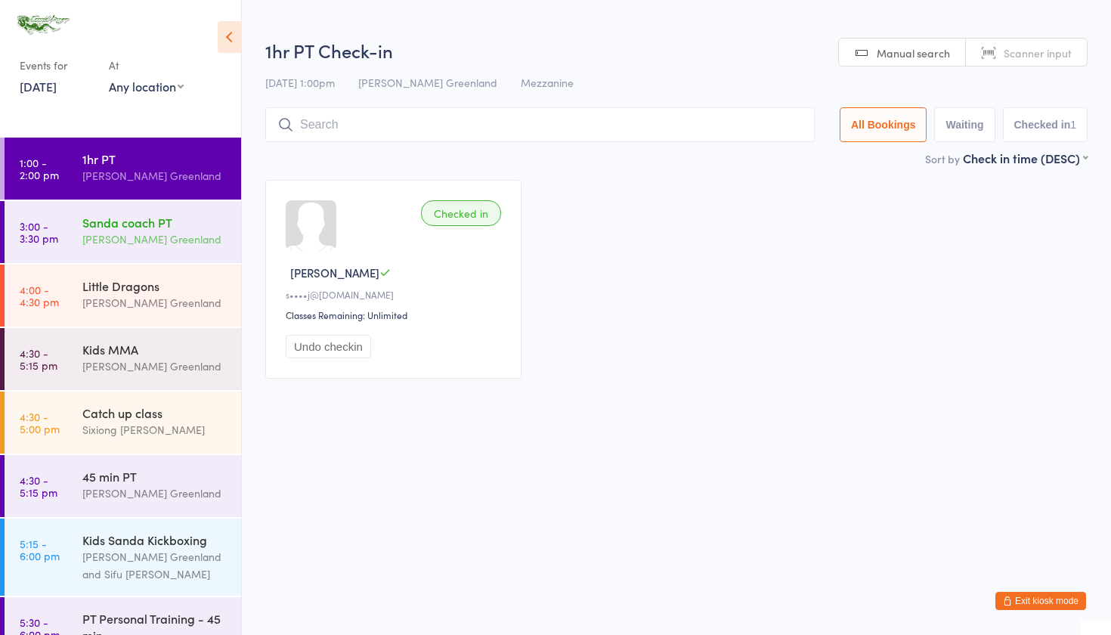
click at [142, 249] on div "Sanda coach PT Sifu Riley Greenland" at bounding box center [161, 231] width 159 height 60
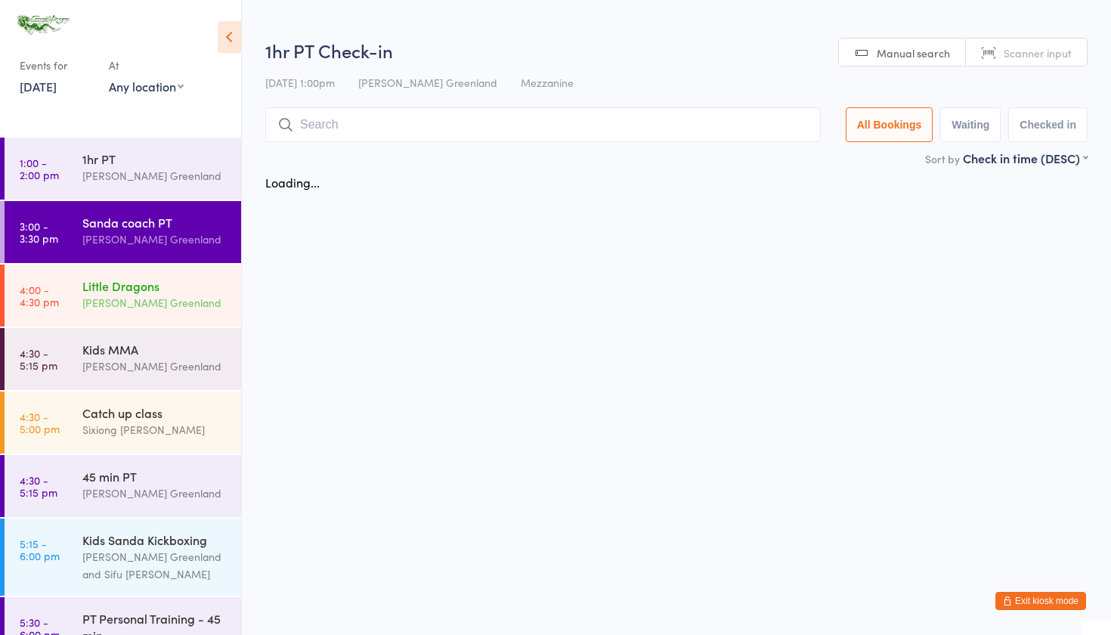
click at [143, 287] on div "Little Dragons" at bounding box center [155, 285] width 146 height 17
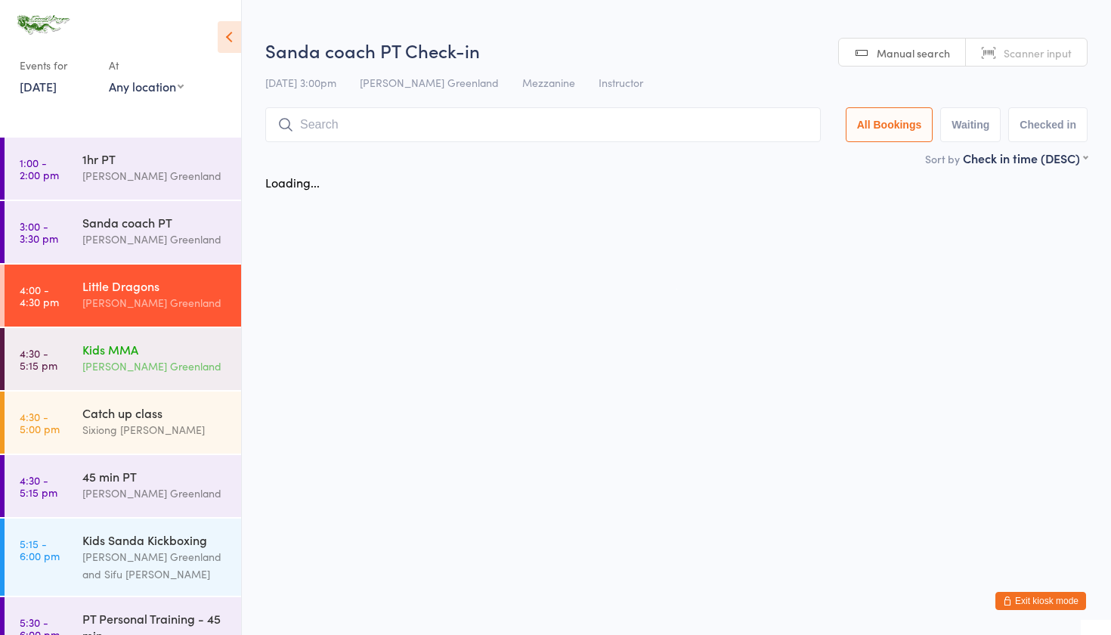
click at [147, 351] on div "Kids MMA" at bounding box center [155, 349] width 146 height 17
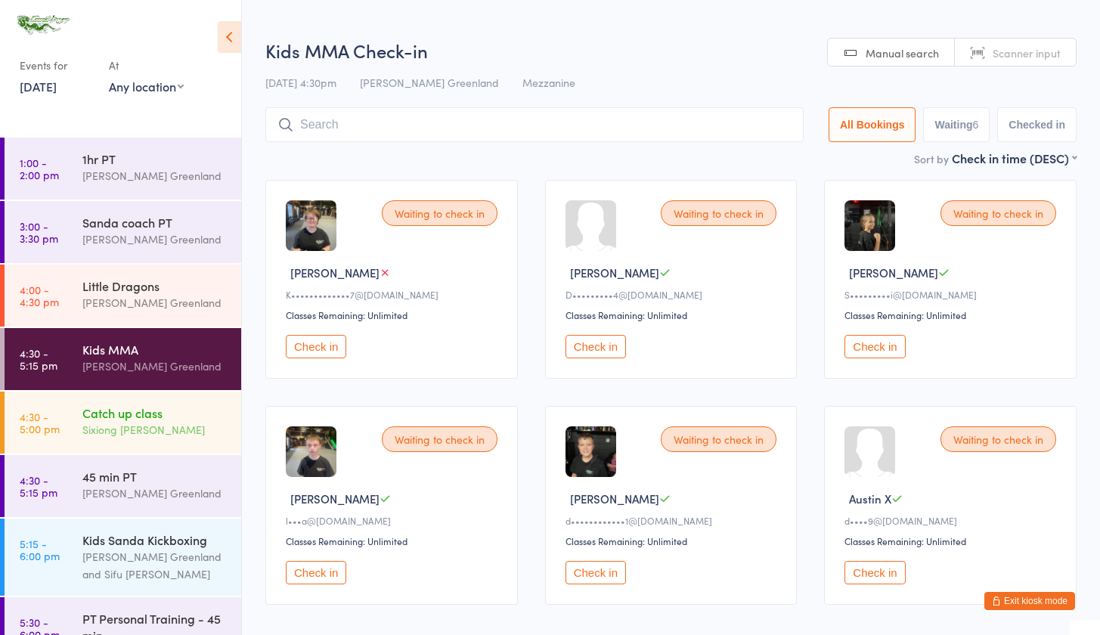
click at [155, 436] on div "Sixiong [PERSON_NAME]" at bounding box center [155, 429] width 146 height 17
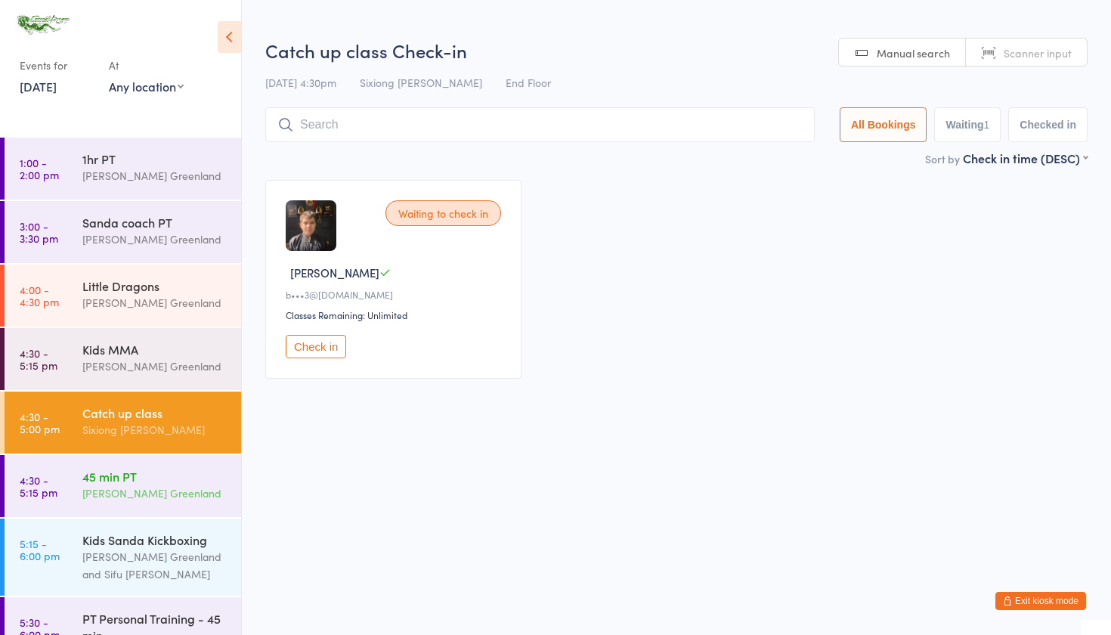
click at [153, 464] on div "45 min PT Sifu Riley Greenland" at bounding box center [161, 485] width 159 height 60
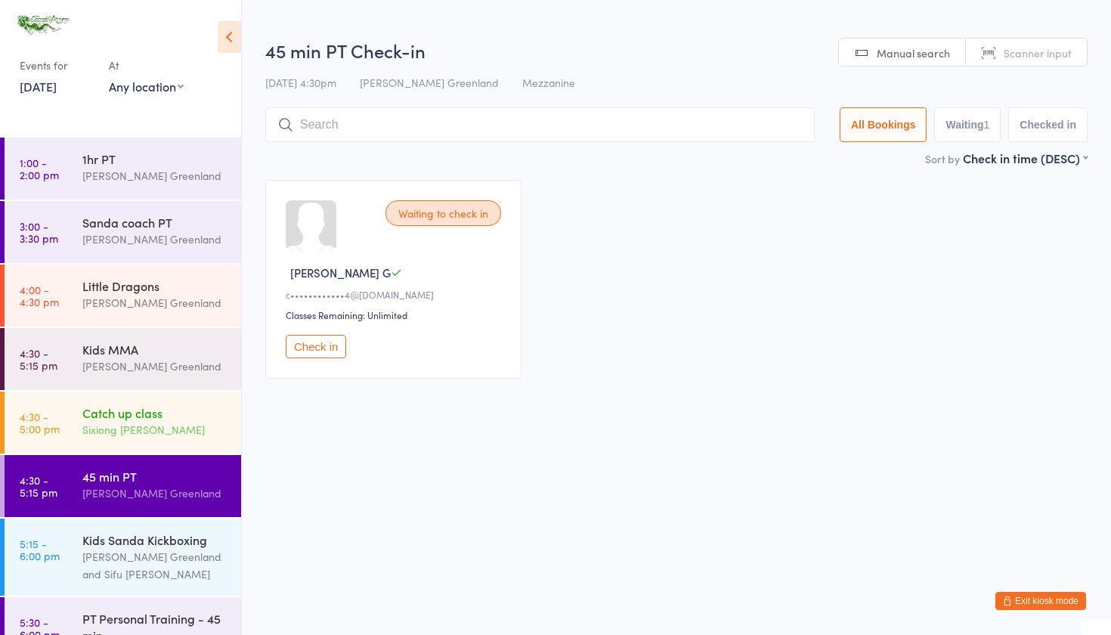
click at [141, 423] on div "Sixiong [PERSON_NAME]" at bounding box center [155, 429] width 146 height 17
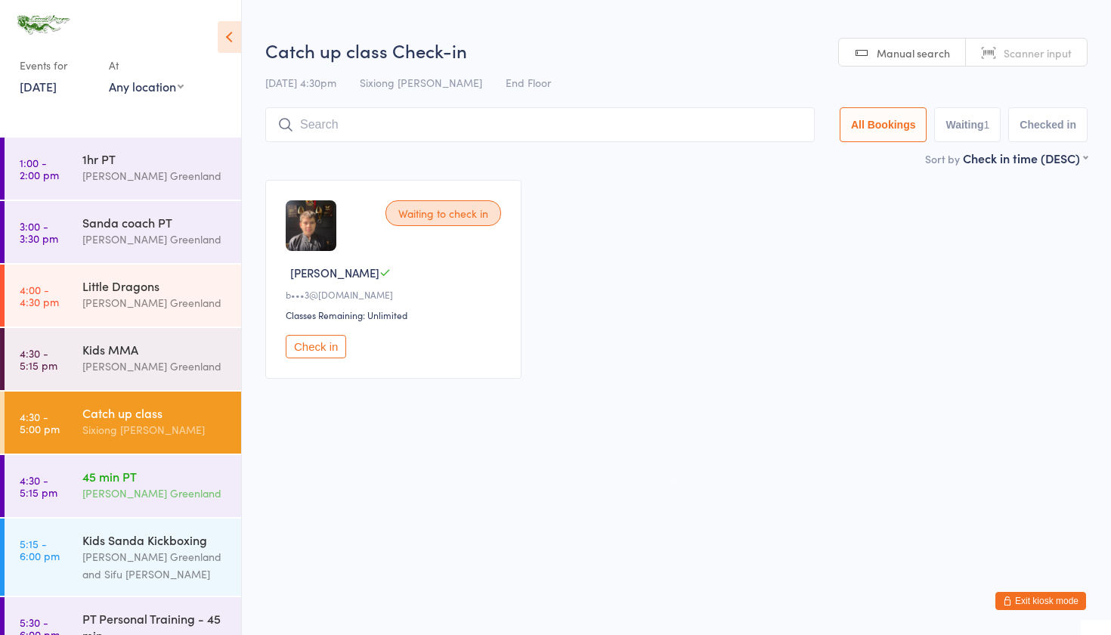
click at [143, 471] on div "45 min PT" at bounding box center [155, 476] width 146 height 17
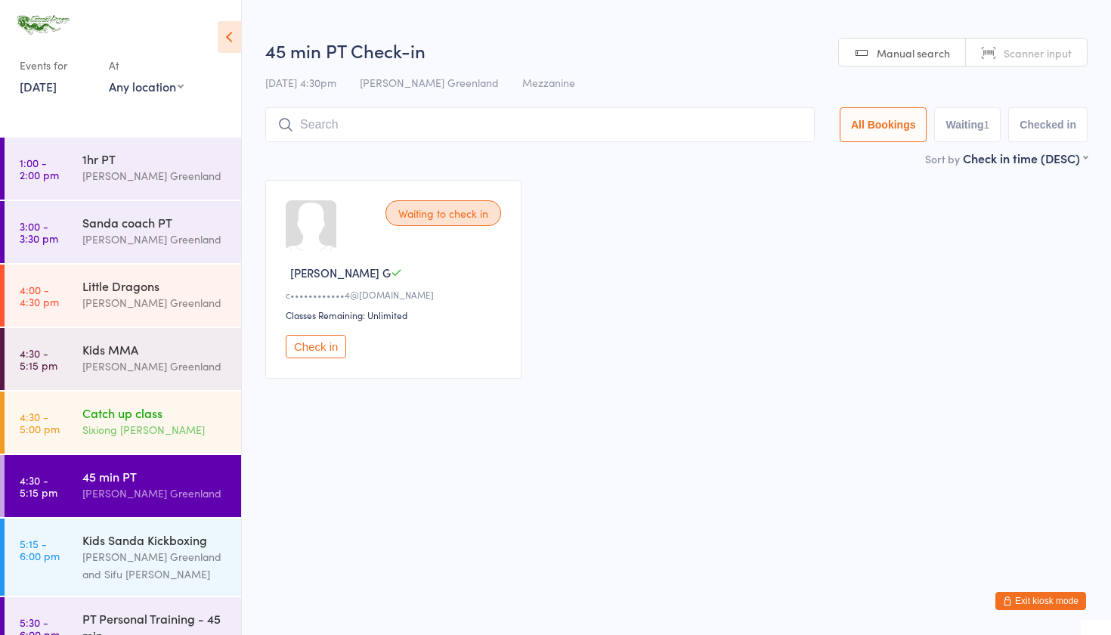
click at [140, 429] on div "Sixiong [PERSON_NAME]" at bounding box center [155, 429] width 146 height 17
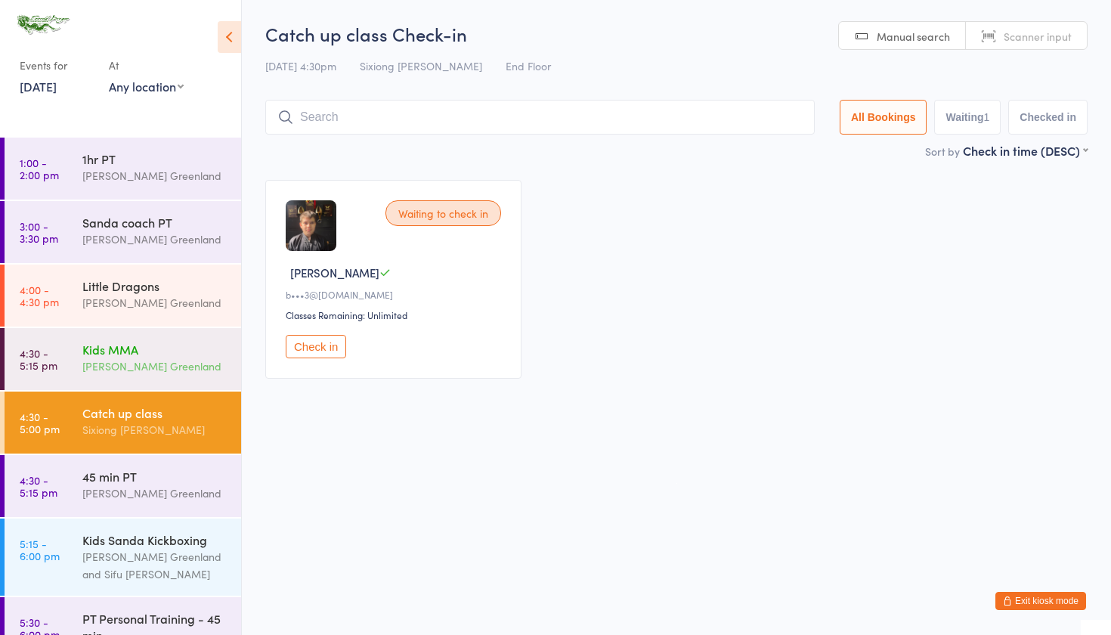
click at [139, 357] on div "Kids MMA" at bounding box center [155, 349] width 146 height 17
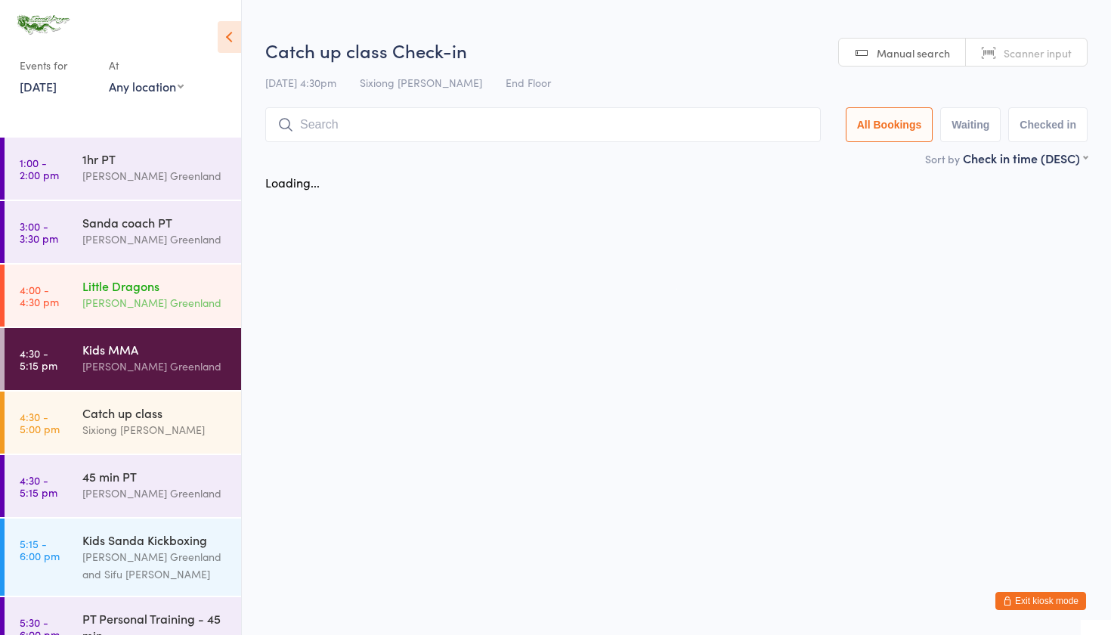
click at [146, 313] on div "Little Dragons Sifu Riley Greenland" at bounding box center [161, 295] width 159 height 60
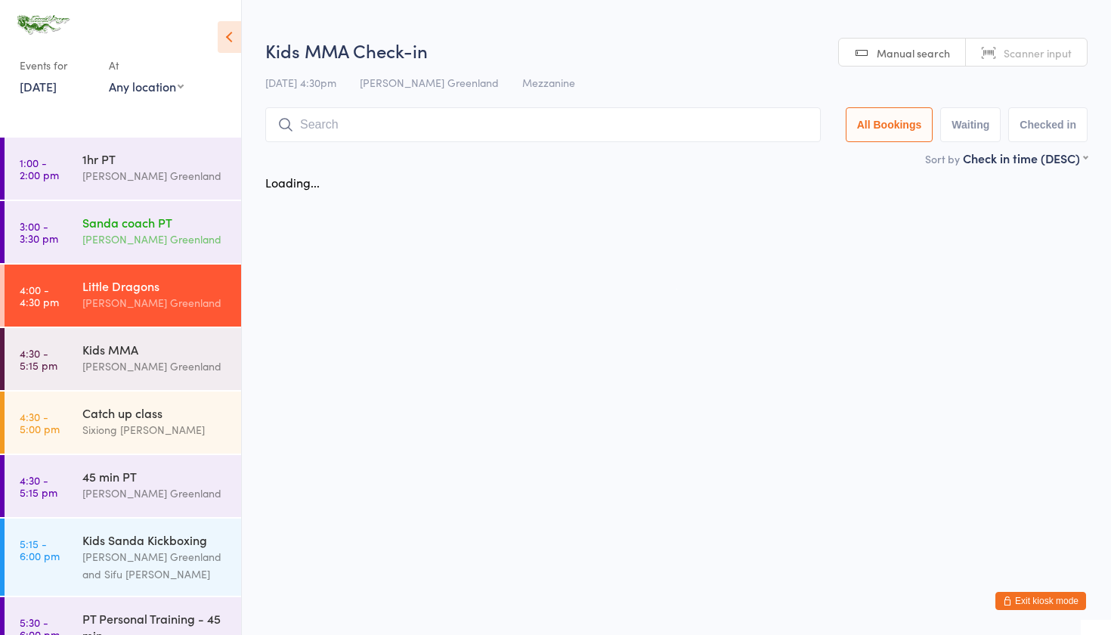
click at [157, 236] on div "[PERSON_NAME] Greenland" at bounding box center [155, 239] width 146 height 17
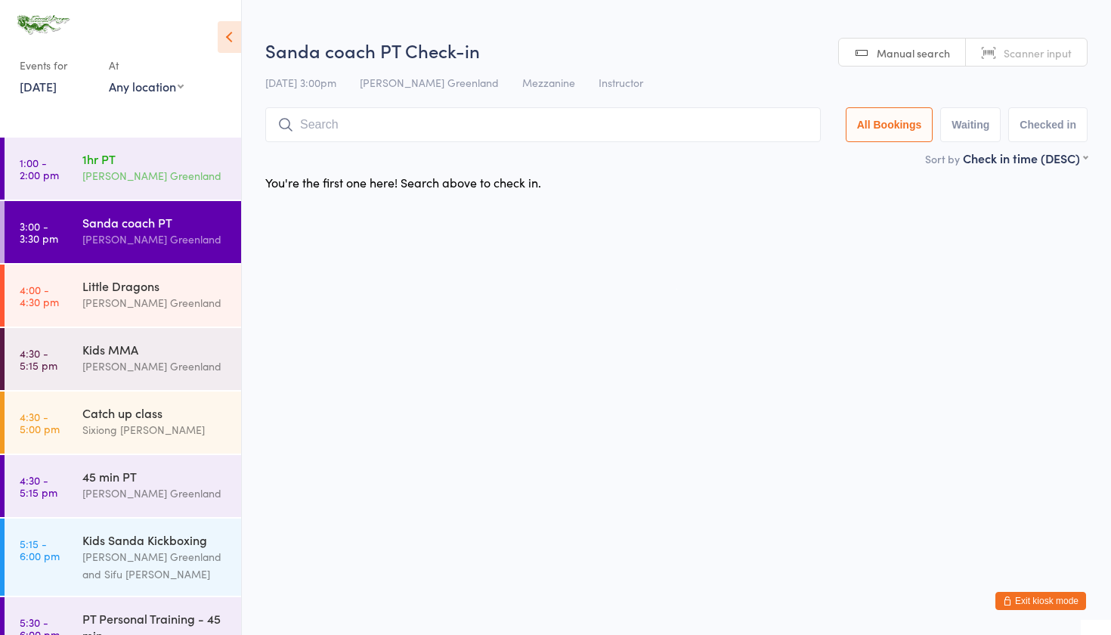
click at [156, 181] on div "[PERSON_NAME] Greenland" at bounding box center [155, 175] width 146 height 17
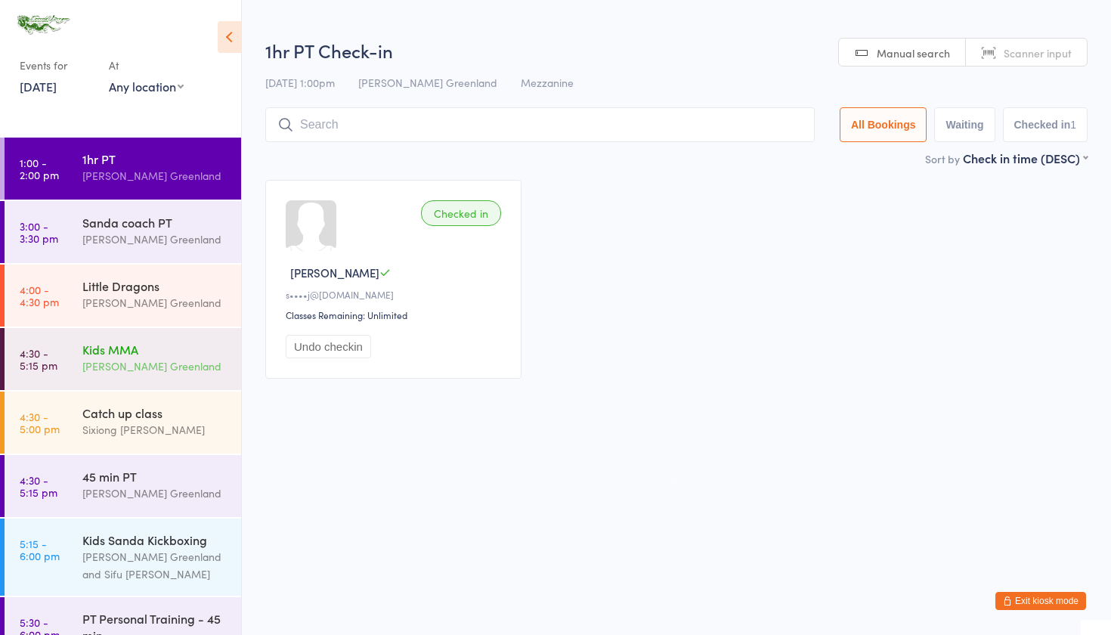
drag, startPoint x: 127, startPoint y: 348, endPoint x: 131, endPoint y: 355, distance: 8.5
click at [127, 348] on div "Kids MMA" at bounding box center [155, 349] width 146 height 17
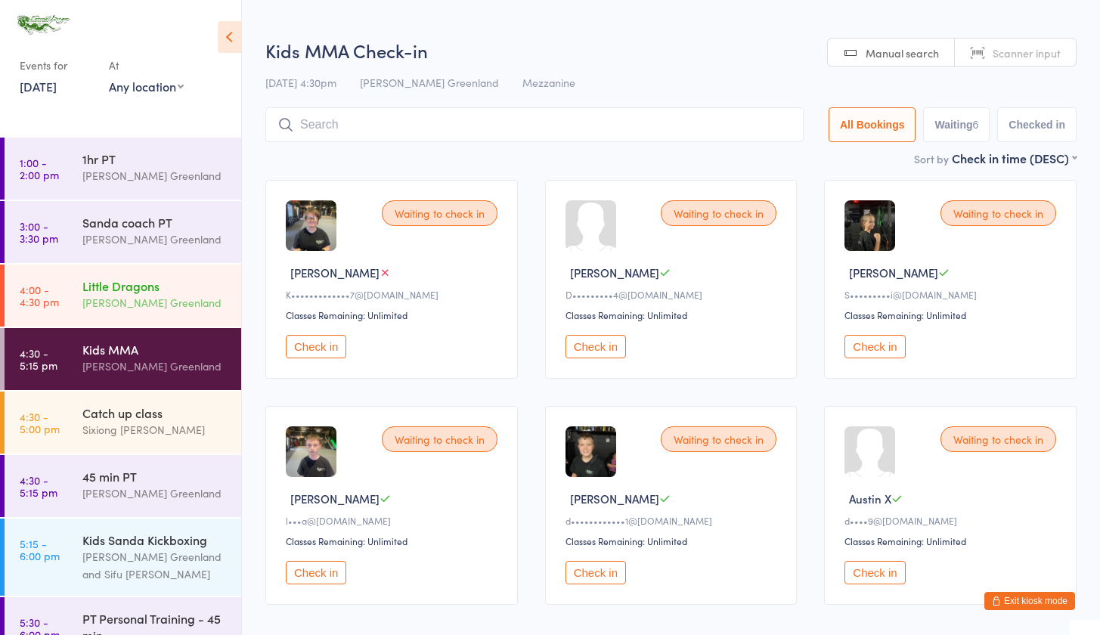
click at [146, 299] on div "[PERSON_NAME] Greenland" at bounding box center [155, 302] width 146 height 17
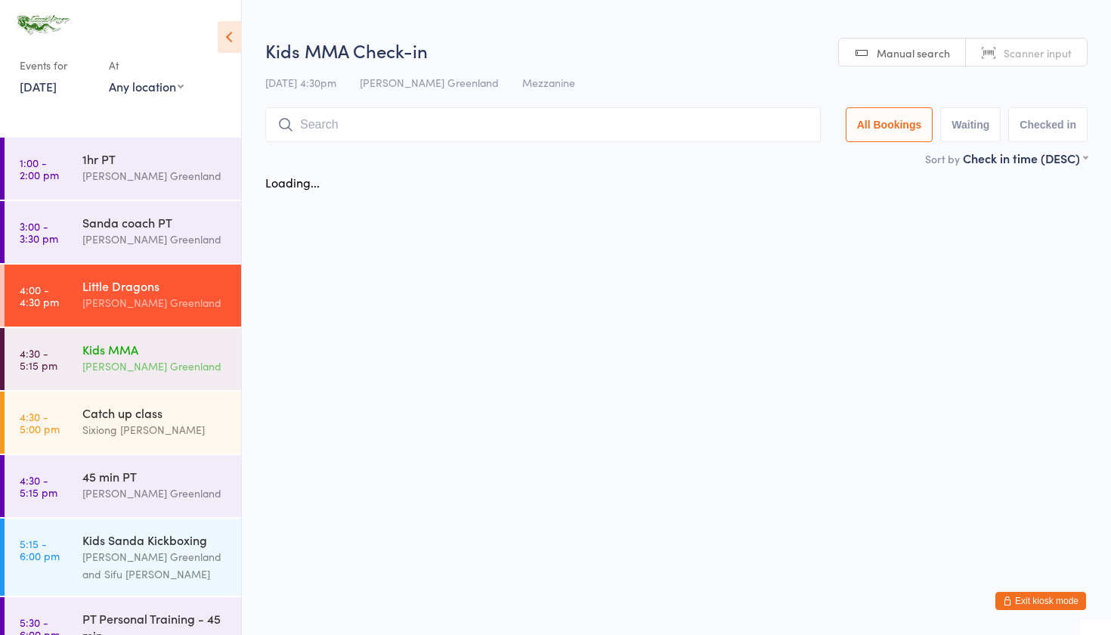
click at [141, 367] on div "[PERSON_NAME] Greenland" at bounding box center [155, 366] width 146 height 17
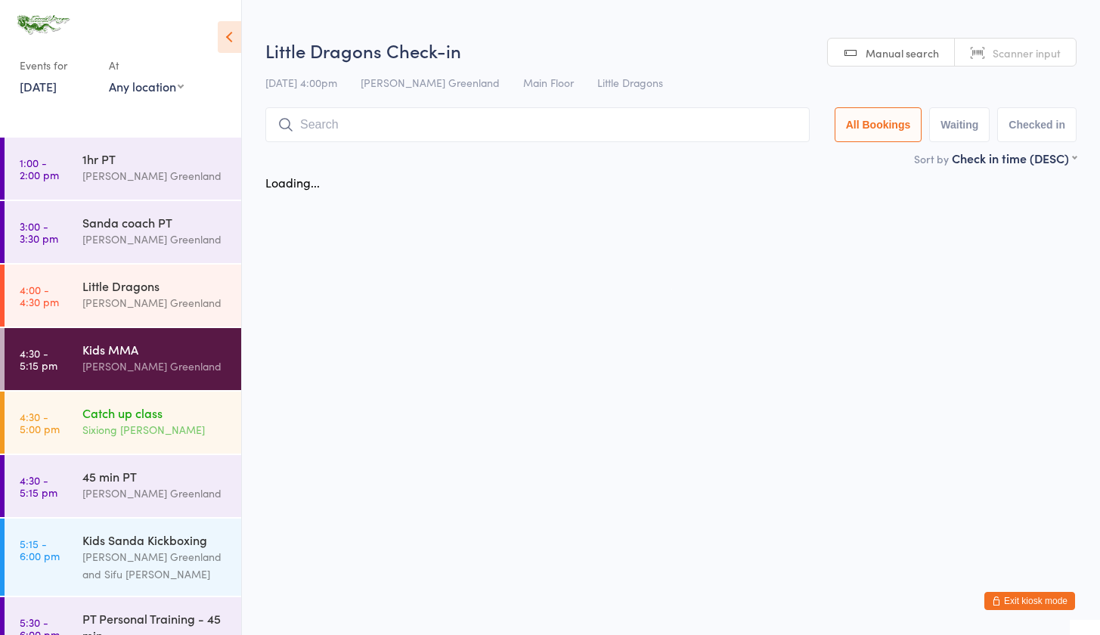
click at [133, 405] on div "Catch up class" at bounding box center [155, 412] width 146 height 17
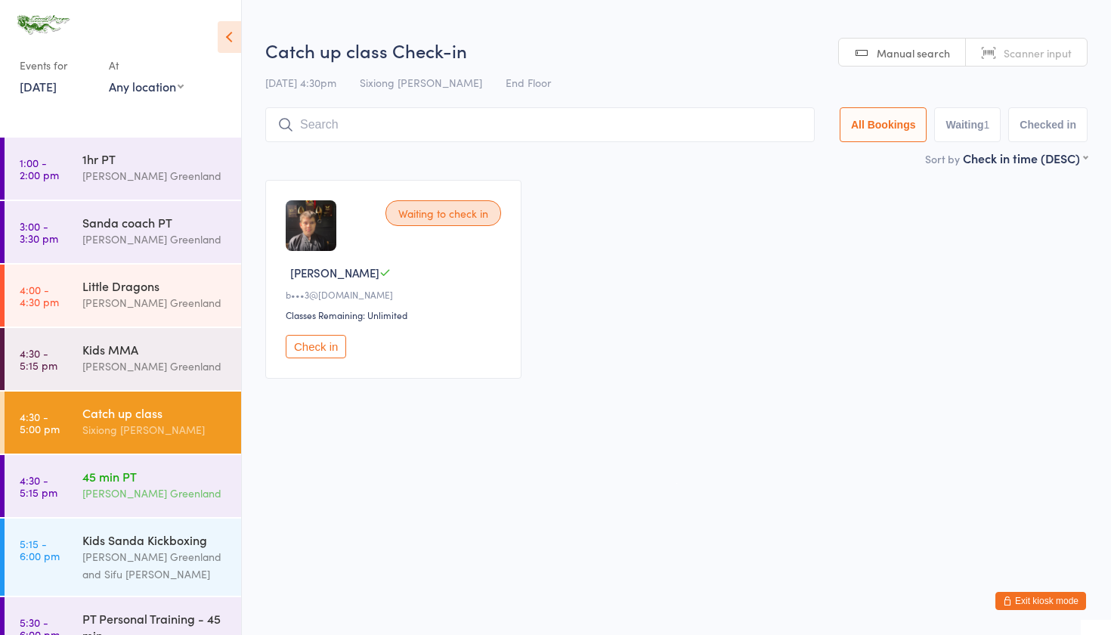
click at [129, 491] on div "[PERSON_NAME] Greenland" at bounding box center [155, 493] width 146 height 17
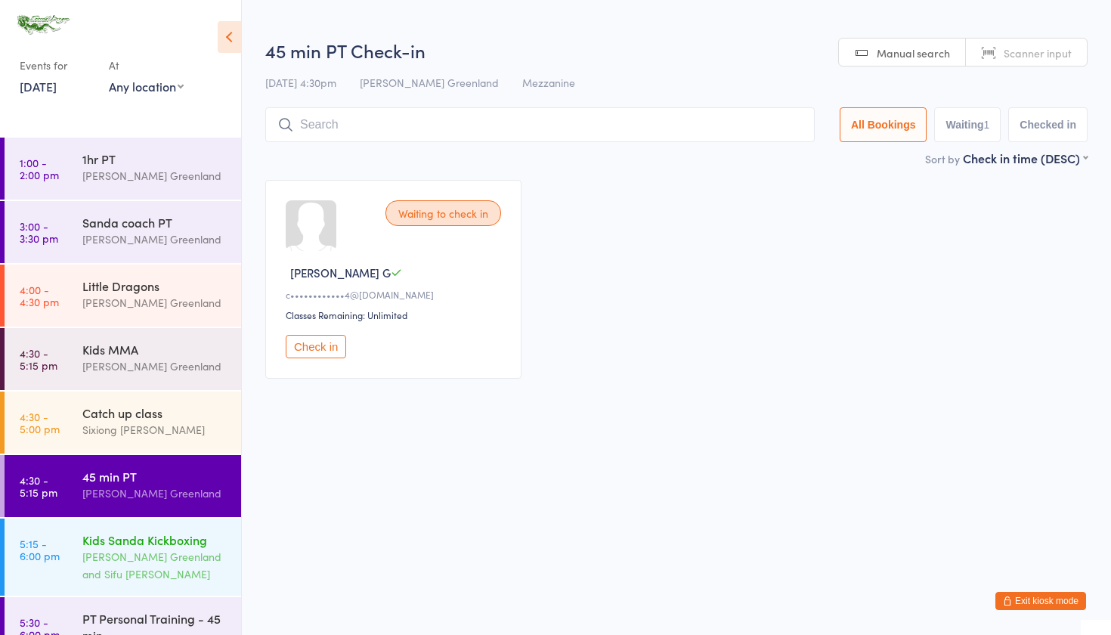
click at [154, 547] on div "Kids Sanda Kickboxing" at bounding box center [155, 539] width 146 height 17
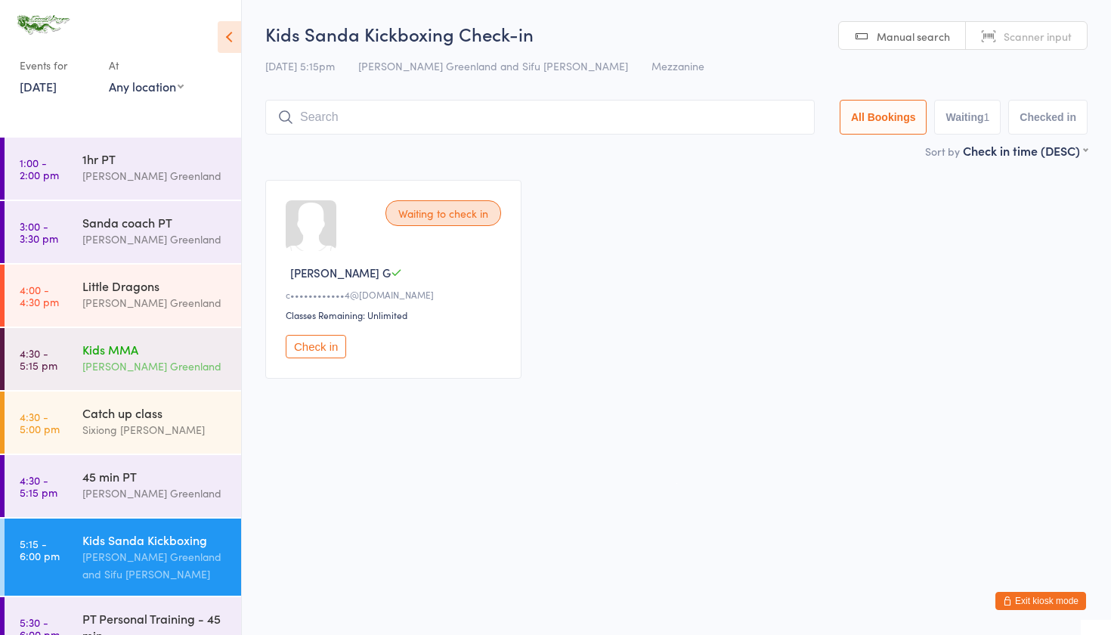
click at [156, 386] on div "Kids MMA Sifu Riley Greenland" at bounding box center [161, 358] width 159 height 60
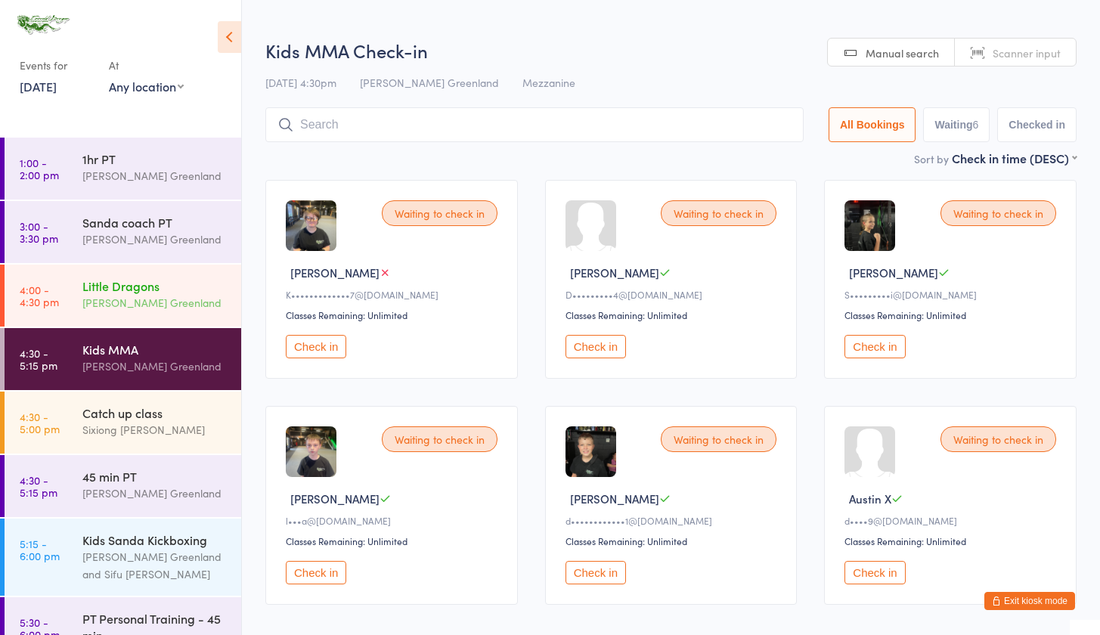
click at [143, 308] on div "[PERSON_NAME] Greenland" at bounding box center [155, 302] width 146 height 17
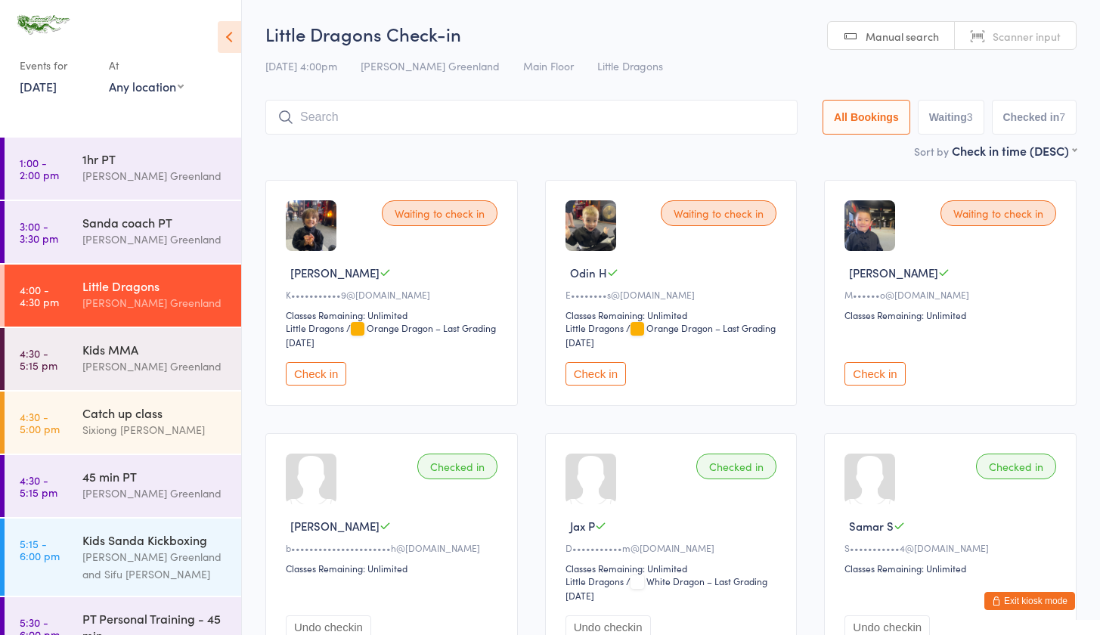
click at [587, 381] on button "Check in" at bounding box center [595, 373] width 60 height 23
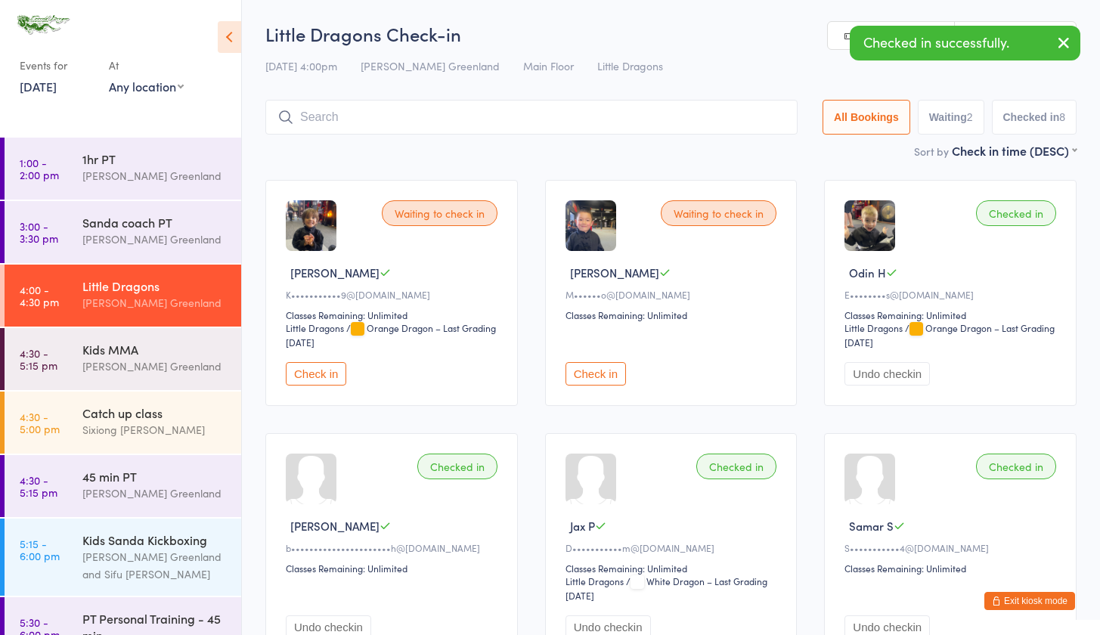
click at [371, 110] on input "search" at bounding box center [531, 117] width 532 height 35
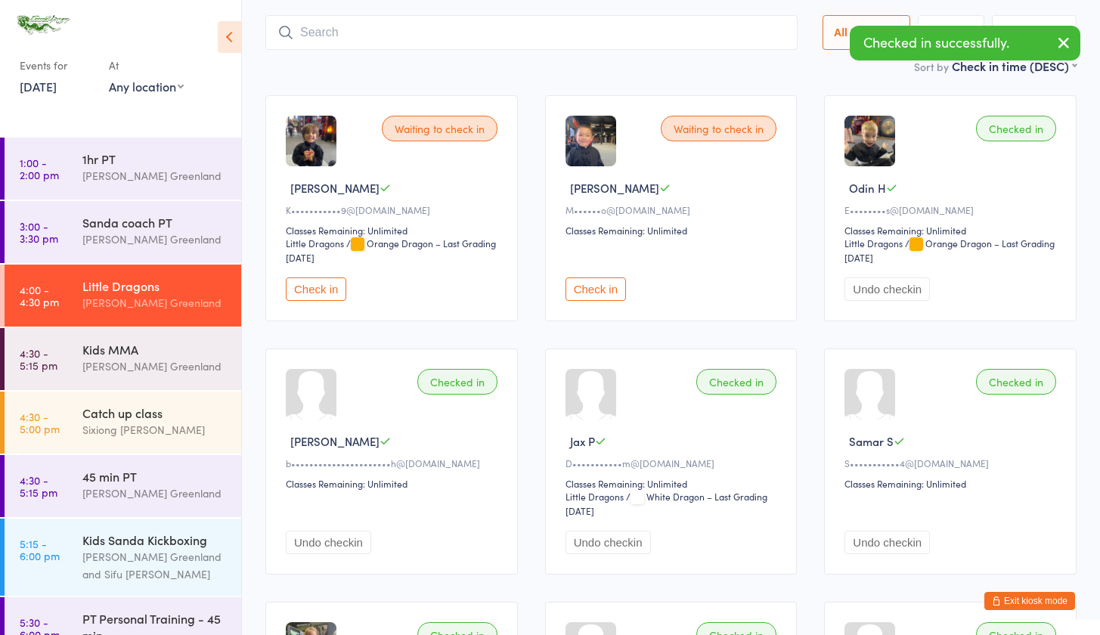
scroll to position [100, 0]
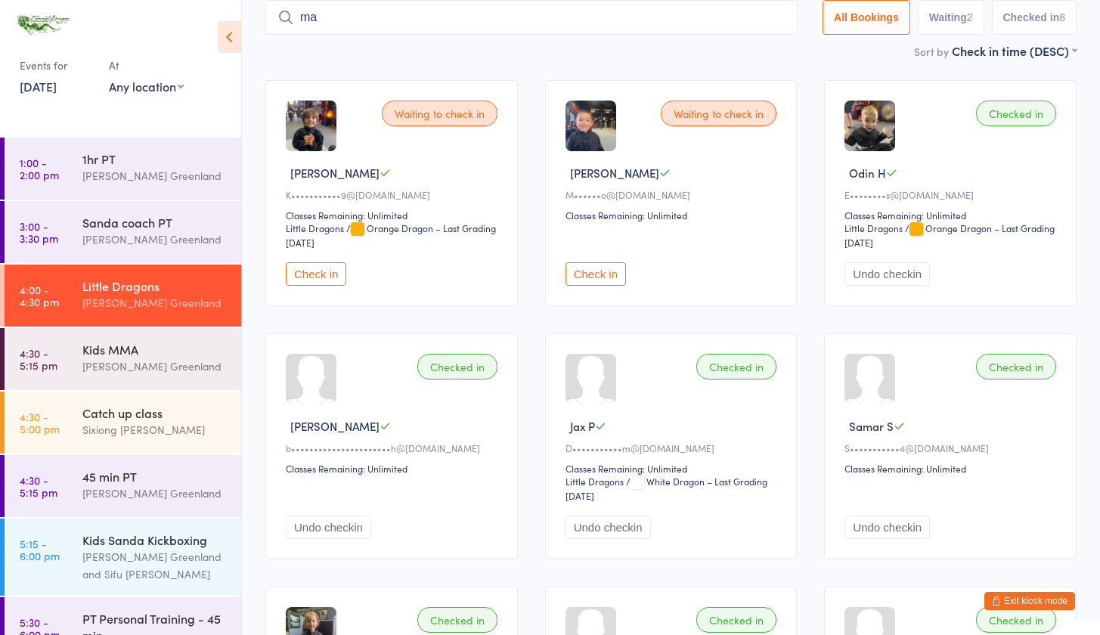
type input "m"
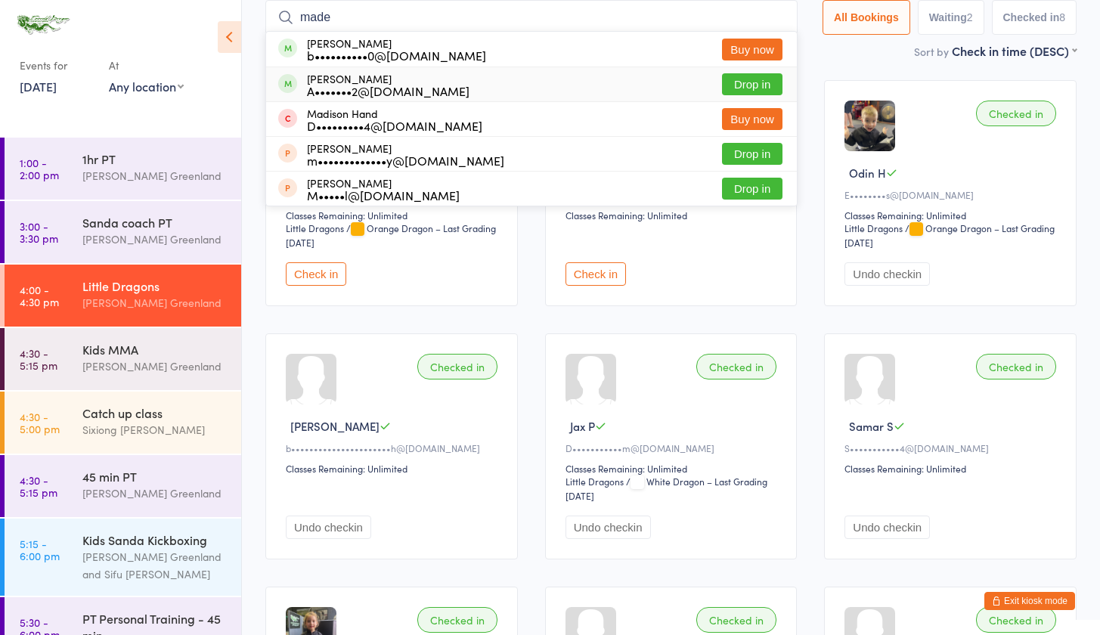
type input "made"
click at [744, 82] on button "Drop in" at bounding box center [752, 84] width 60 height 22
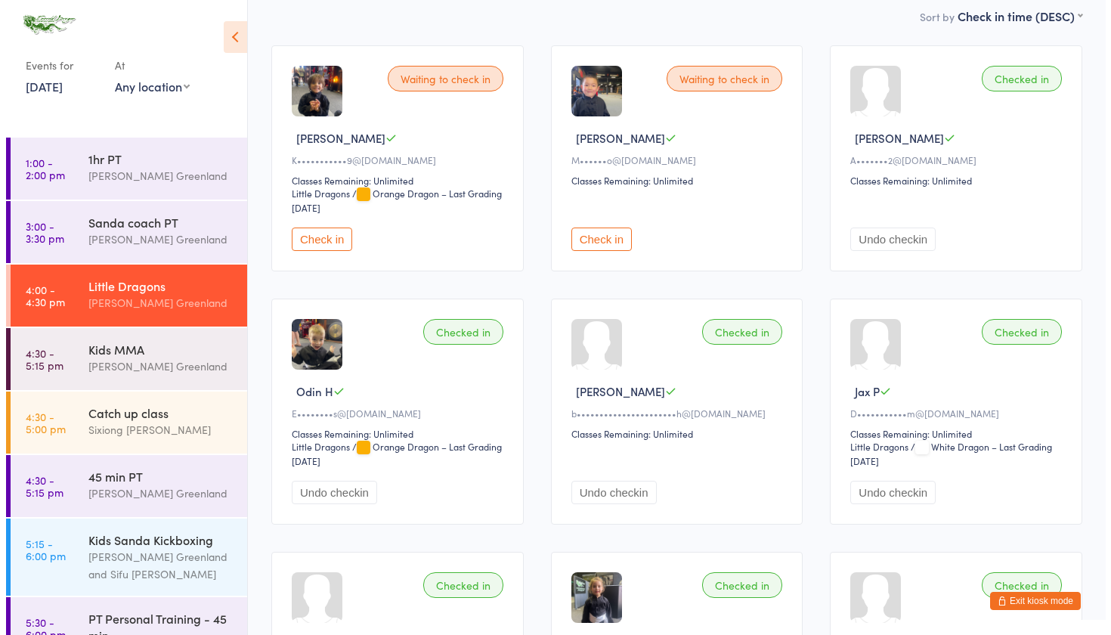
scroll to position [0, 0]
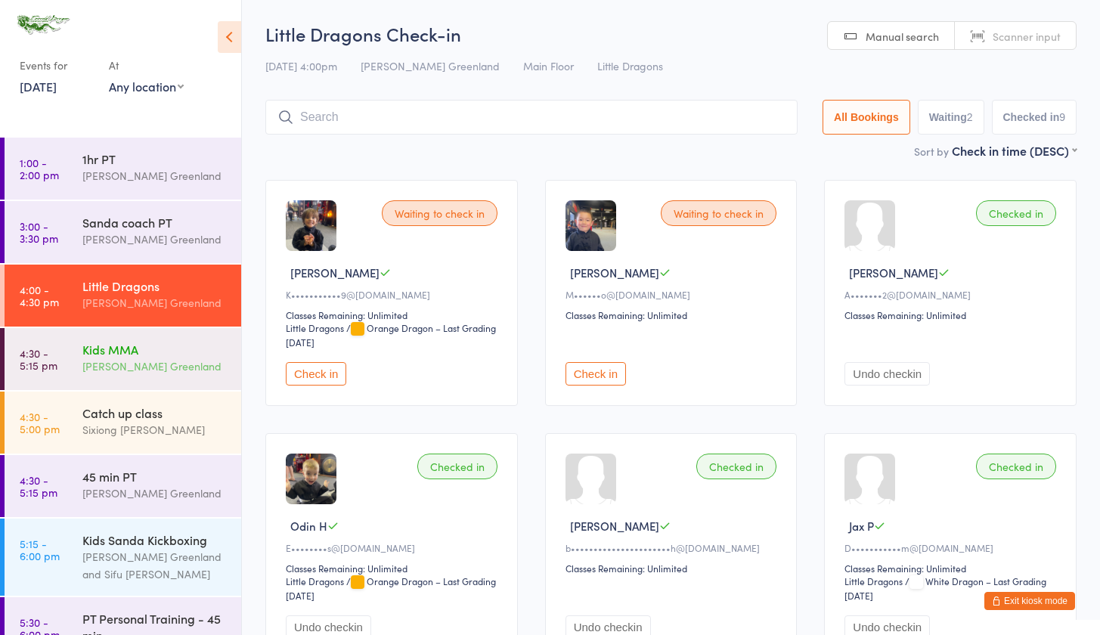
click at [105, 370] on div "[PERSON_NAME] Greenland" at bounding box center [155, 366] width 146 height 17
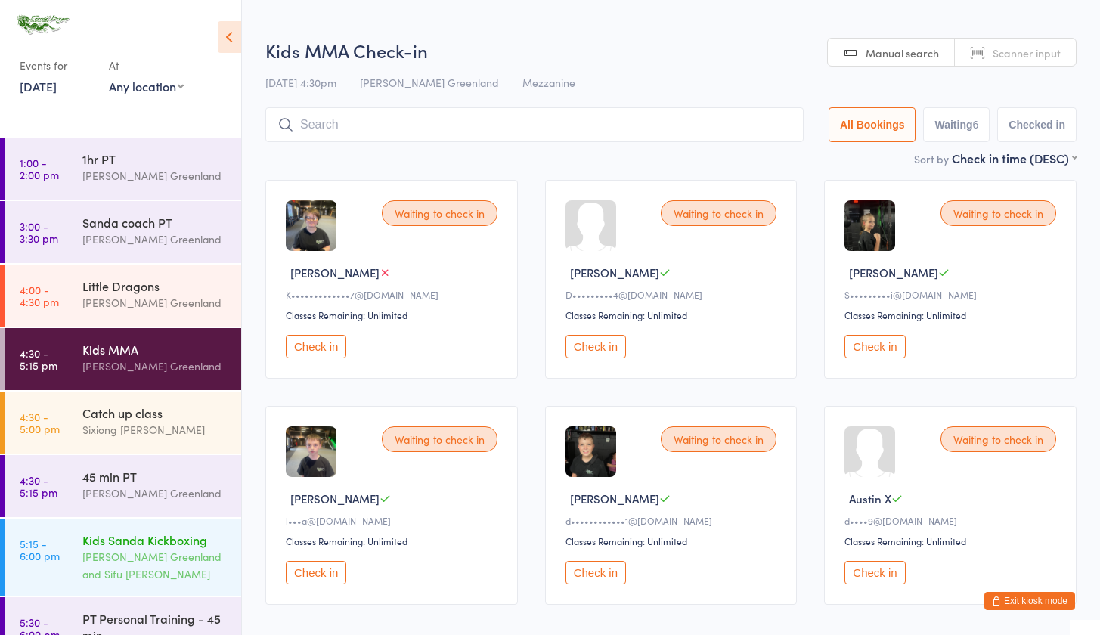
click at [152, 547] on div "Kids Sanda Kickboxing" at bounding box center [155, 539] width 146 height 17
